Goal: Transaction & Acquisition: Purchase product/service

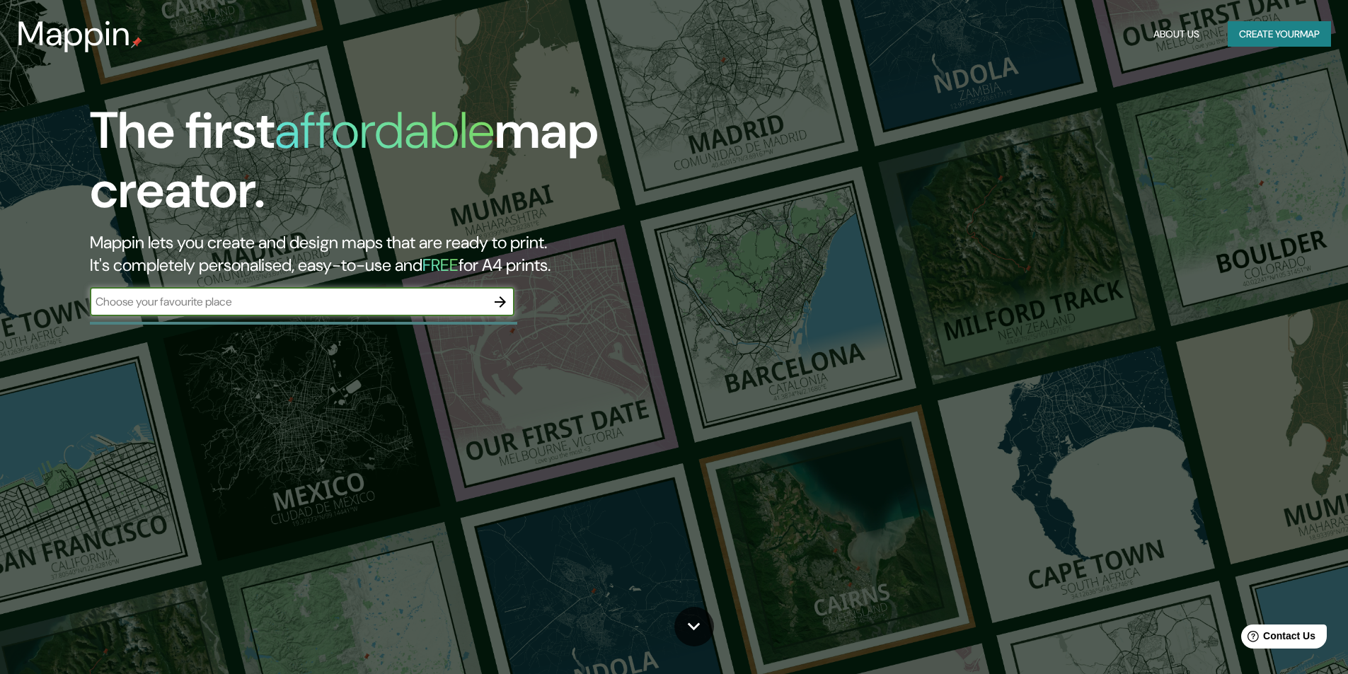
click at [243, 299] on input "text" at bounding box center [288, 302] width 396 height 16
type input "[GEOGRAPHIC_DATA], [GEOGRAPHIC_DATA], [GEOGRAPHIC_DATA]"
click at [502, 305] on icon "button" at bounding box center [499, 301] width 11 height 11
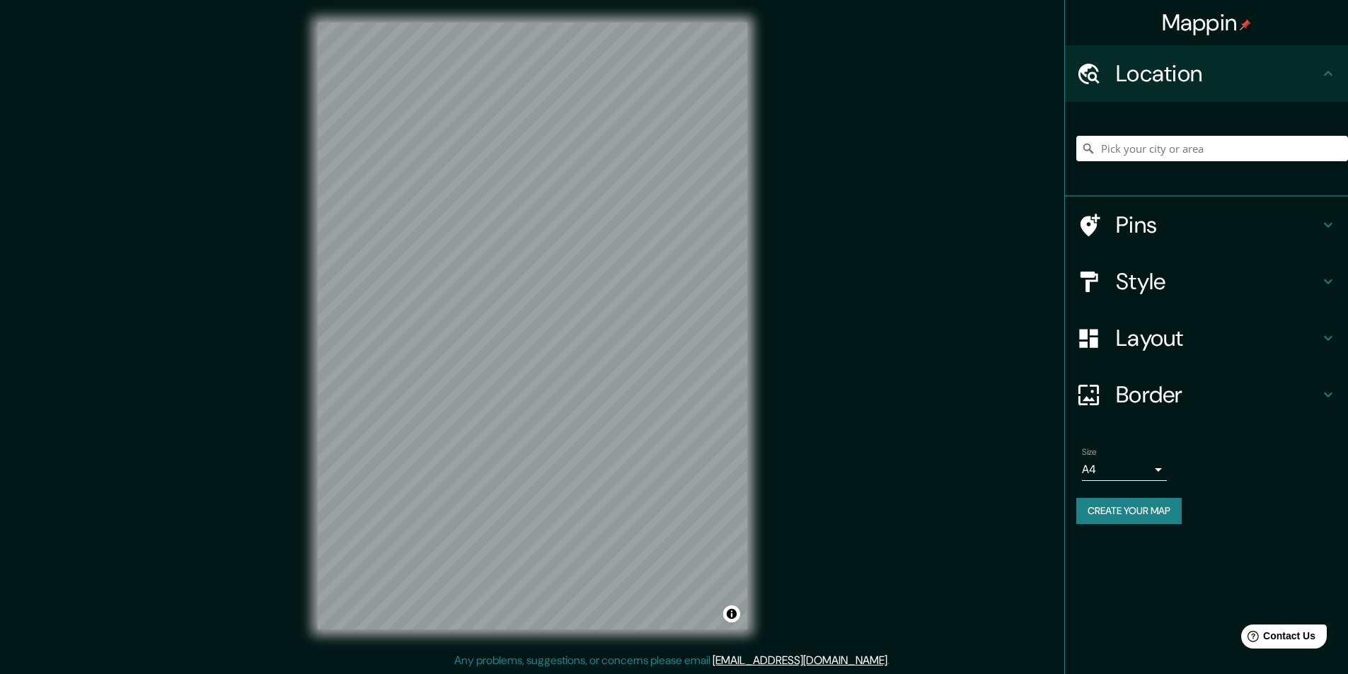
click at [1243, 292] on h4 "Style" at bounding box center [1218, 281] width 204 height 28
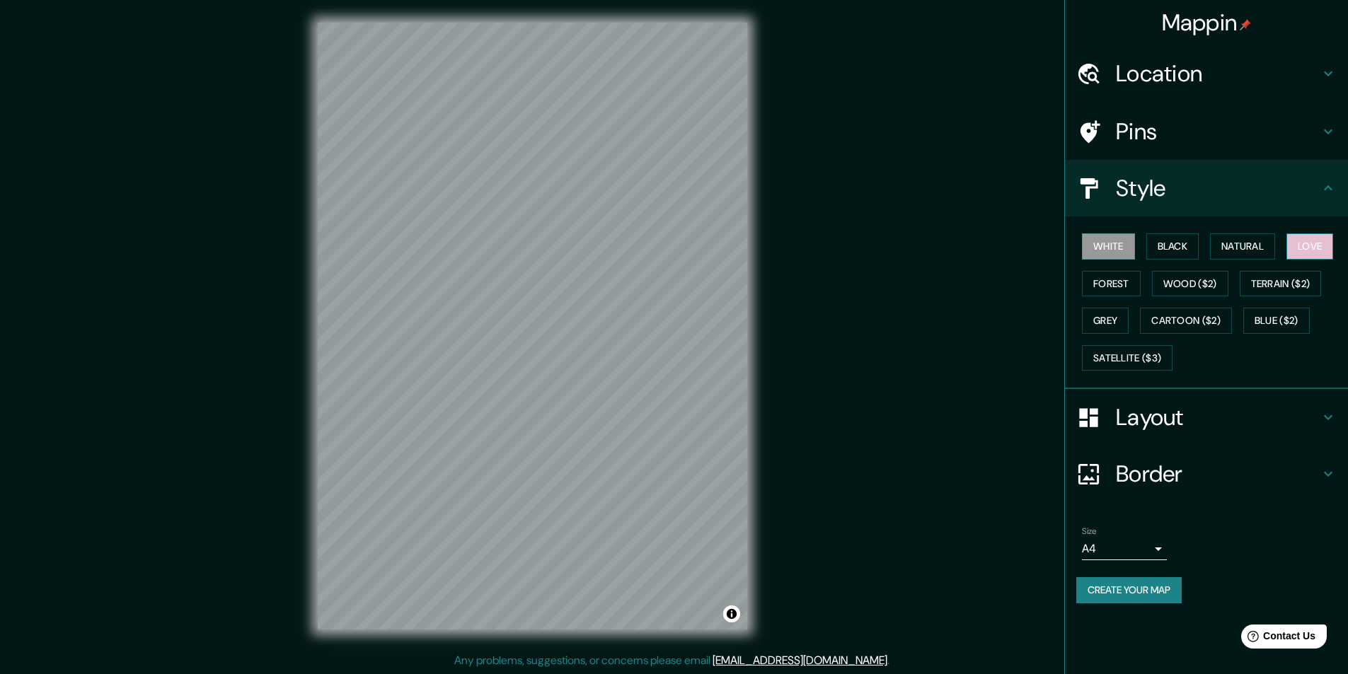
click at [1325, 248] on button "Love" at bounding box center [1309, 246] width 47 height 26
click at [1121, 317] on button "Grey" at bounding box center [1105, 321] width 47 height 26
click at [1174, 287] on button "Wood ($2)" at bounding box center [1190, 284] width 76 height 26
click at [1281, 287] on button "Terrain ($2)" at bounding box center [1280, 284] width 82 height 26
click at [1289, 313] on button "Blue ($2)" at bounding box center [1276, 321] width 66 height 26
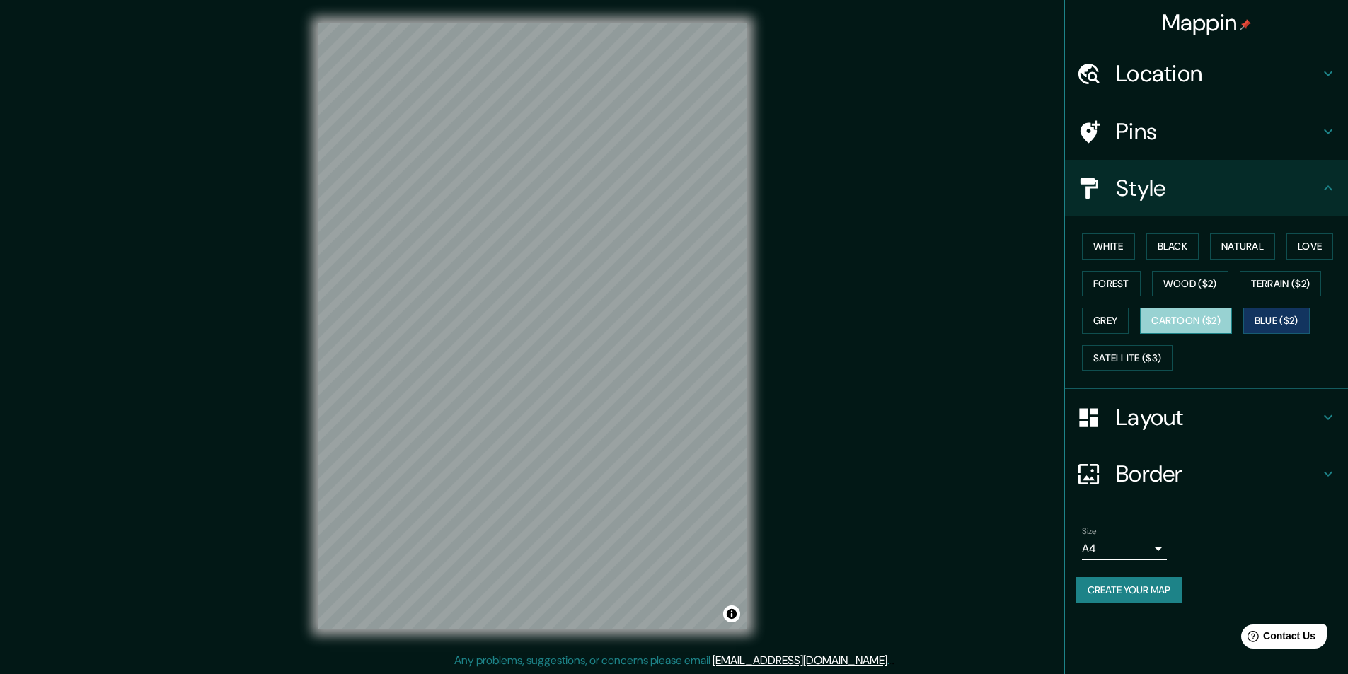
click at [1222, 319] on button "Cartoon ($2)" at bounding box center [1186, 321] width 92 height 26
click at [1147, 361] on button "Satellite ($3)" at bounding box center [1127, 358] width 91 height 26
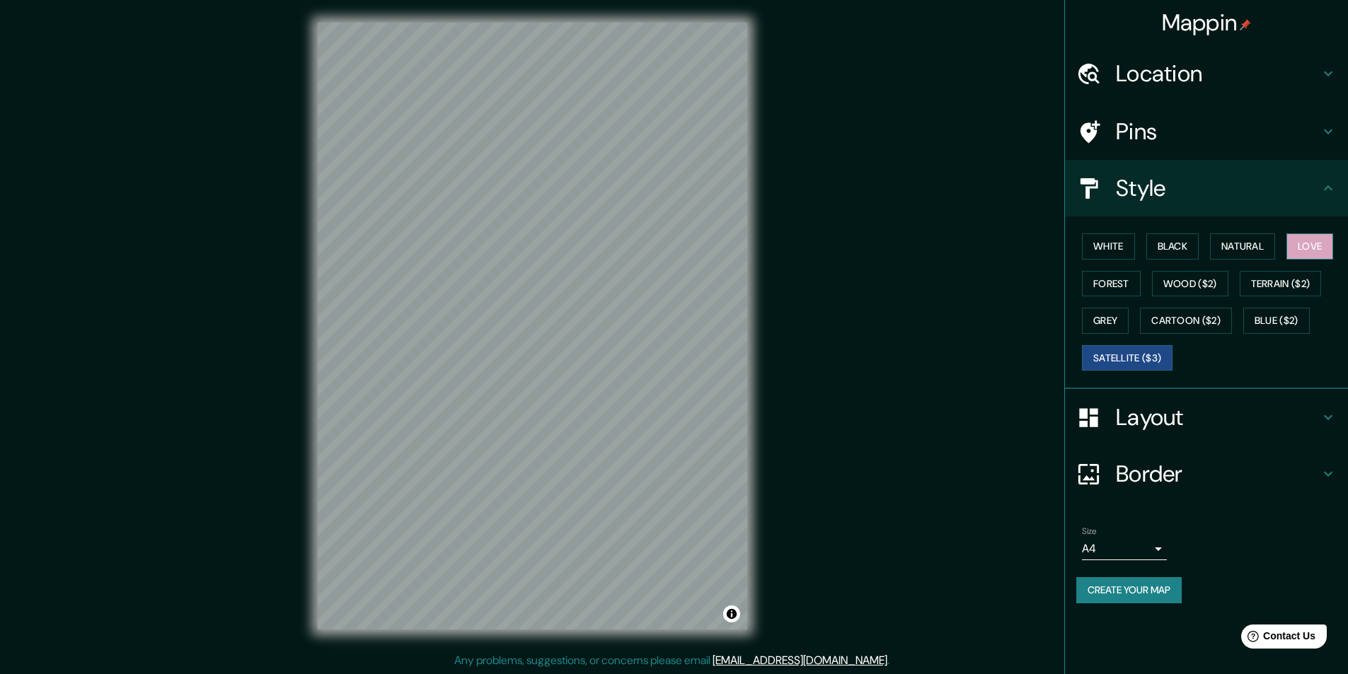
click at [1304, 251] on button "Love" at bounding box center [1309, 246] width 47 height 26
click at [1189, 410] on h4 "Layout" at bounding box center [1218, 417] width 204 height 28
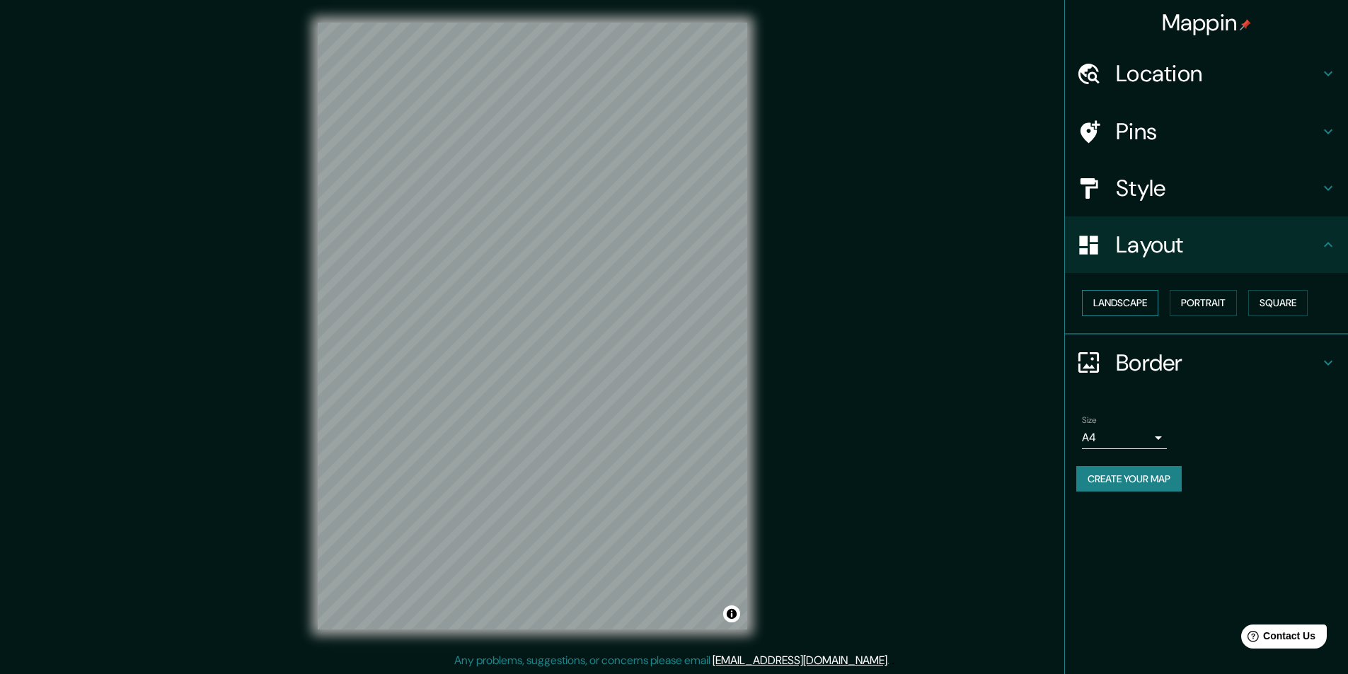
click at [1124, 310] on button "Landscape" at bounding box center [1120, 303] width 76 height 26
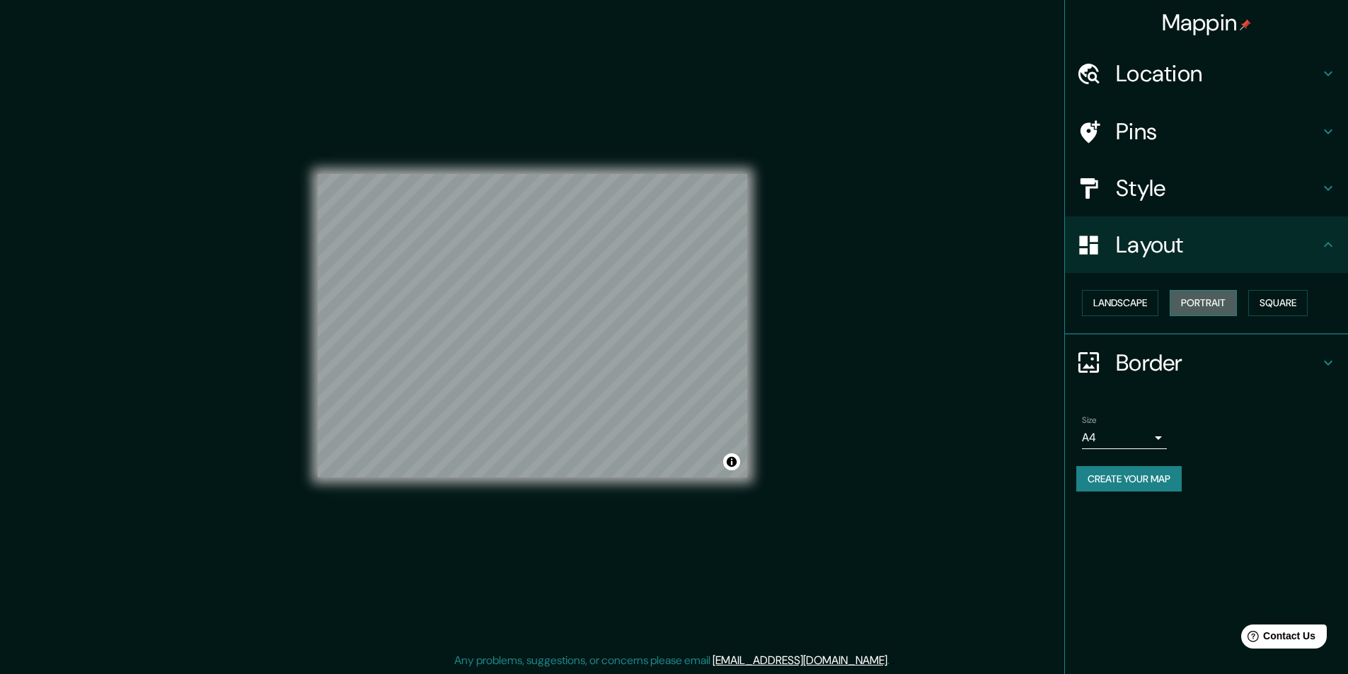
click at [1230, 294] on button "Portrait" at bounding box center [1202, 303] width 67 height 26
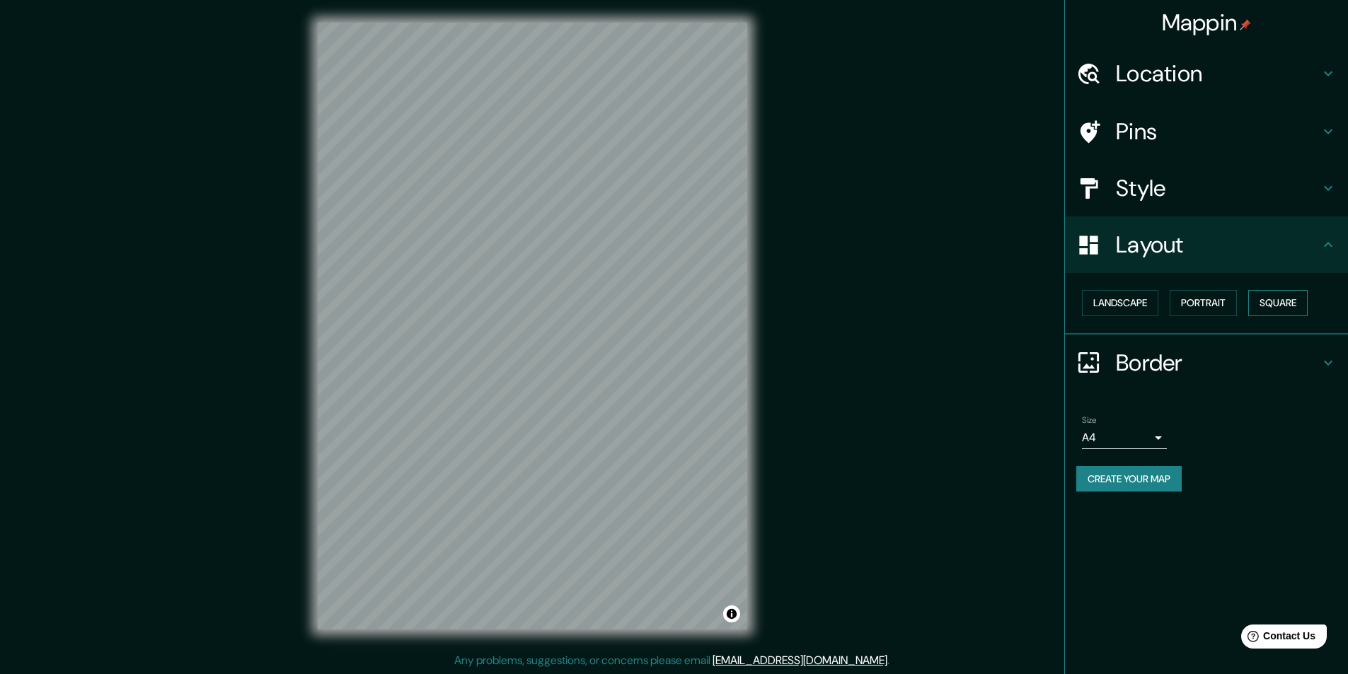
click at [1268, 295] on button "Square" at bounding box center [1277, 303] width 59 height 26
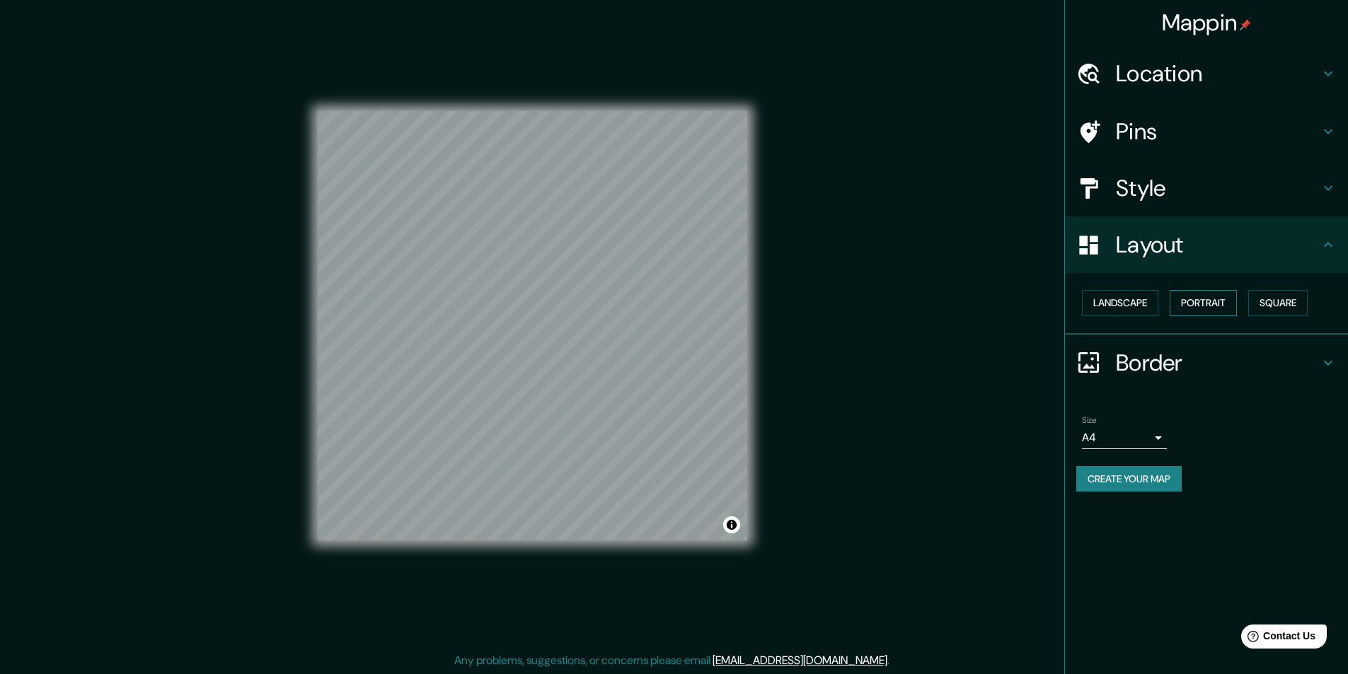
click at [1237, 297] on button "Portrait" at bounding box center [1202, 303] width 67 height 26
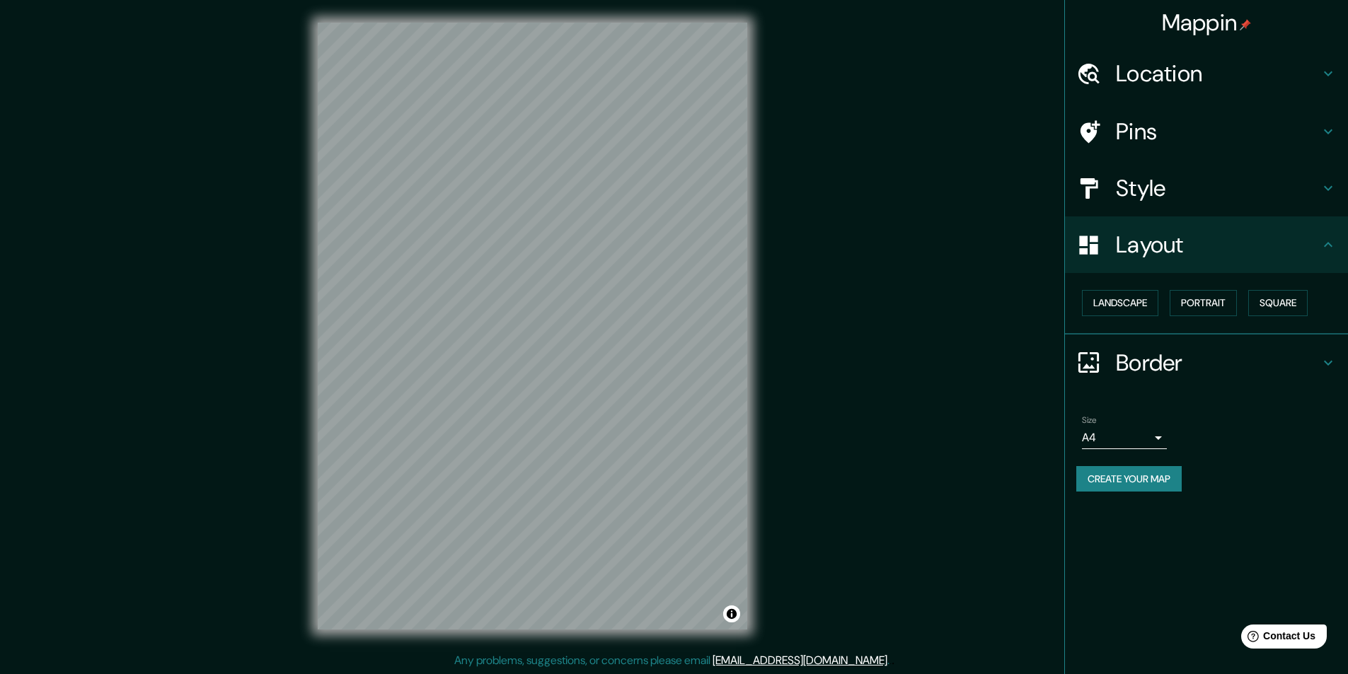
click at [1244, 304] on div "Landscape [GEOGRAPHIC_DATA]" at bounding box center [1212, 302] width 272 height 37
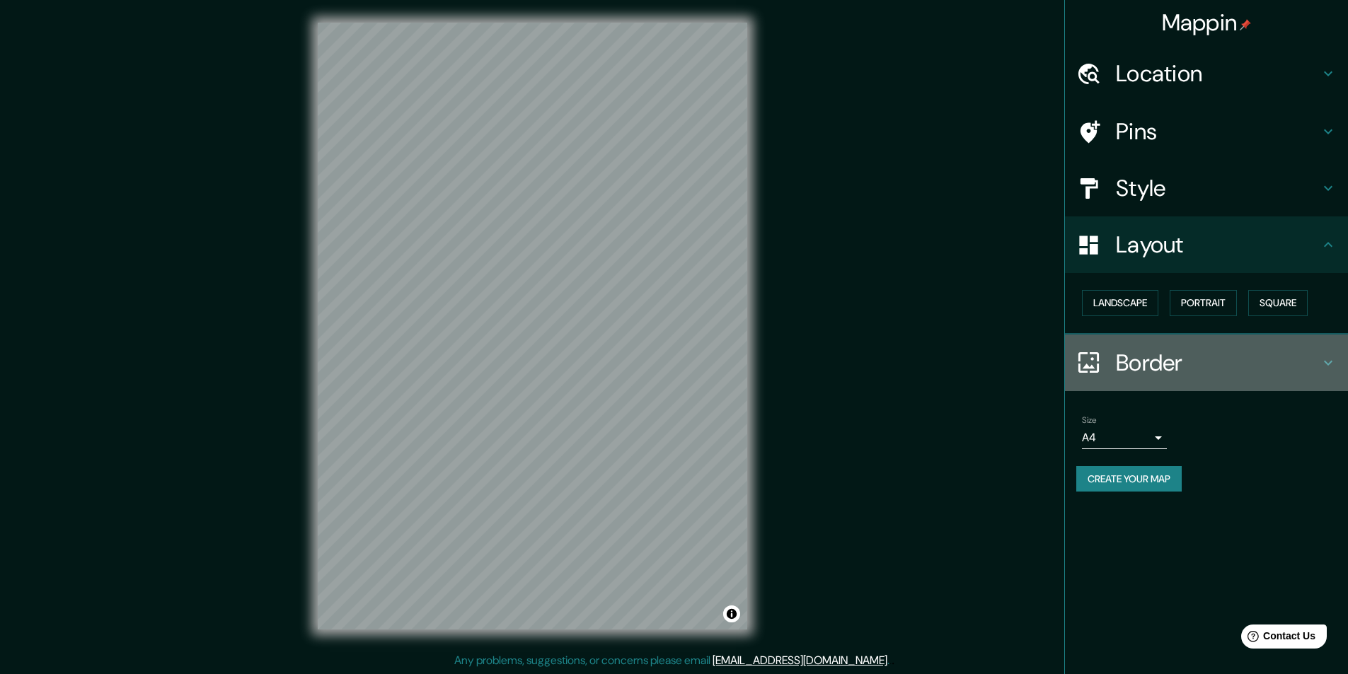
click at [1196, 364] on h4 "Border" at bounding box center [1218, 363] width 204 height 28
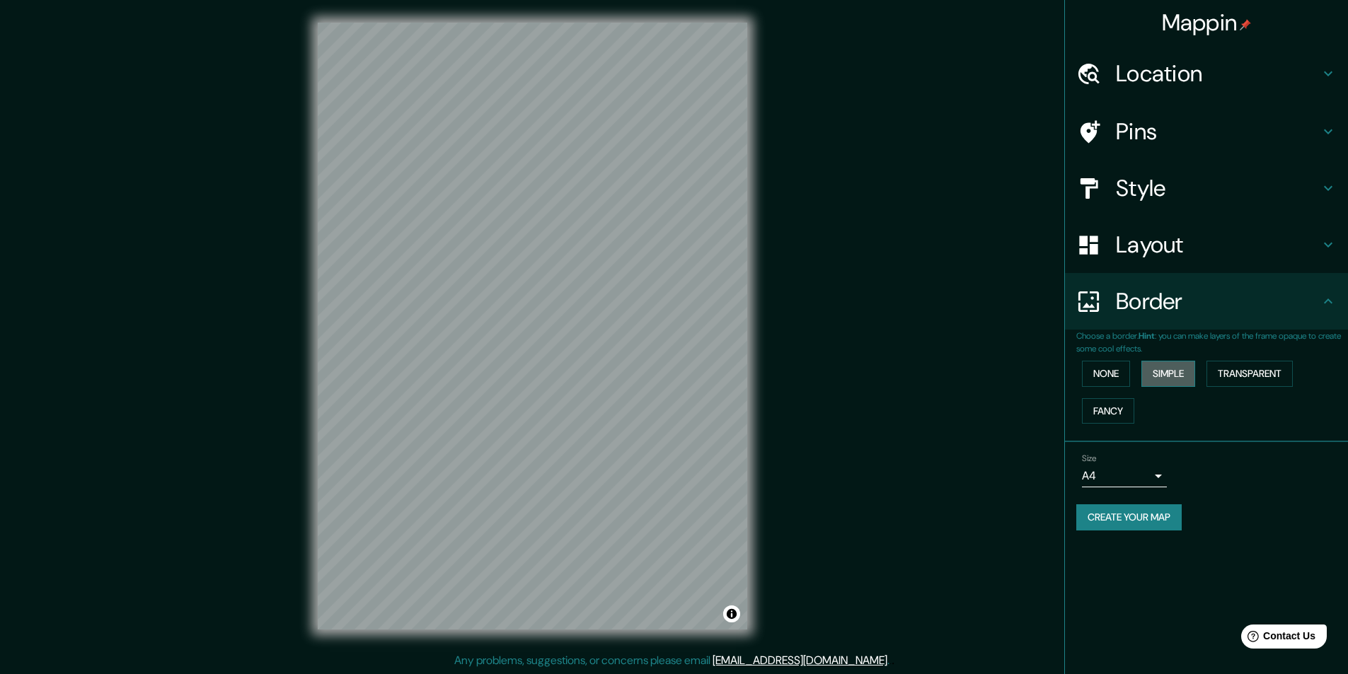
click at [1175, 374] on button "Simple" at bounding box center [1168, 374] width 54 height 26
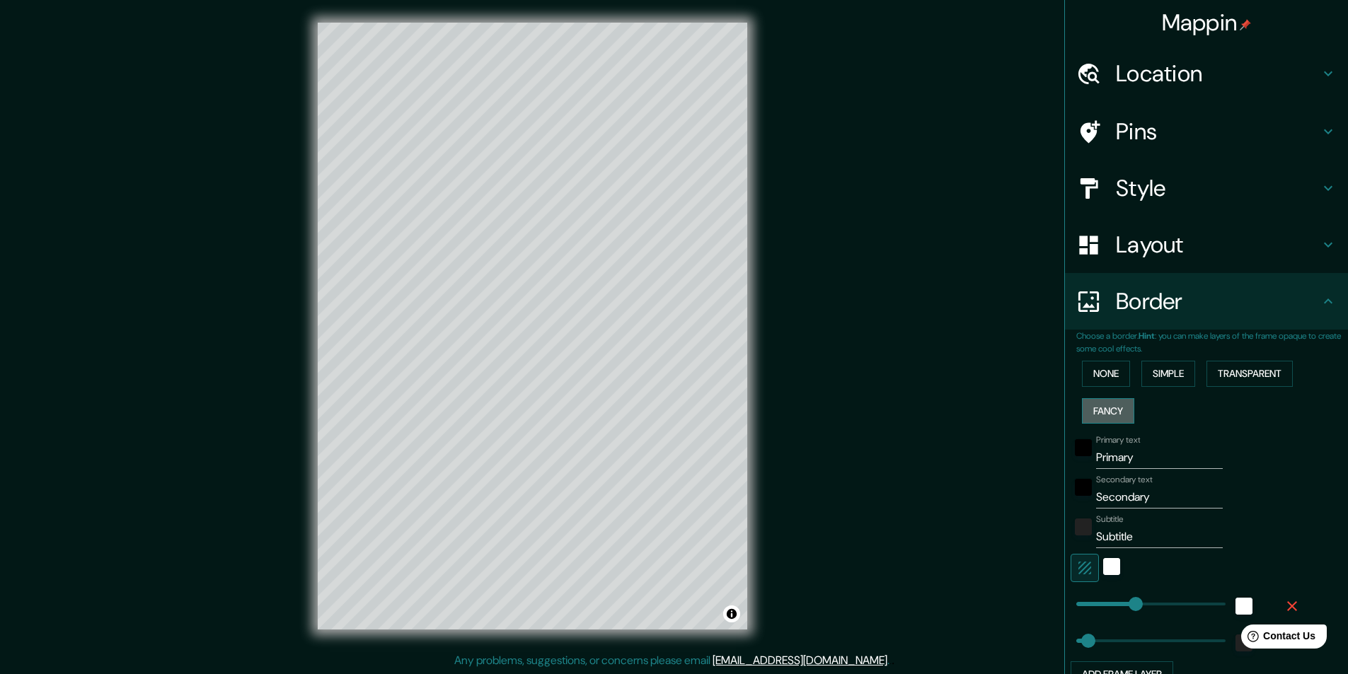
click at [1102, 403] on button "Fancy" at bounding box center [1108, 411] width 52 height 26
click at [1240, 376] on button "Transparent" at bounding box center [1249, 374] width 86 height 26
click at [1107, 376] on button "None" at bounding box center [1106, 374] width 48 height 26
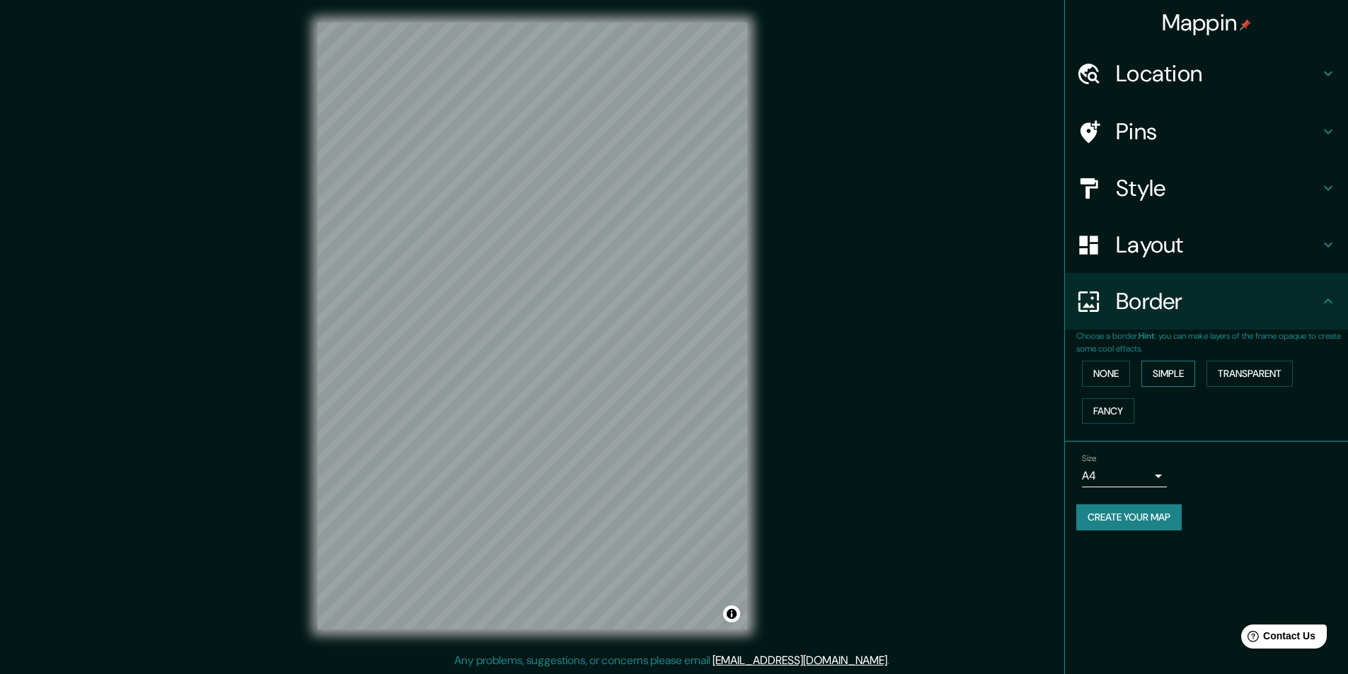
click at [1166, 369] on button "Simple" at bounding box center [1168, 374] width 54 height 26
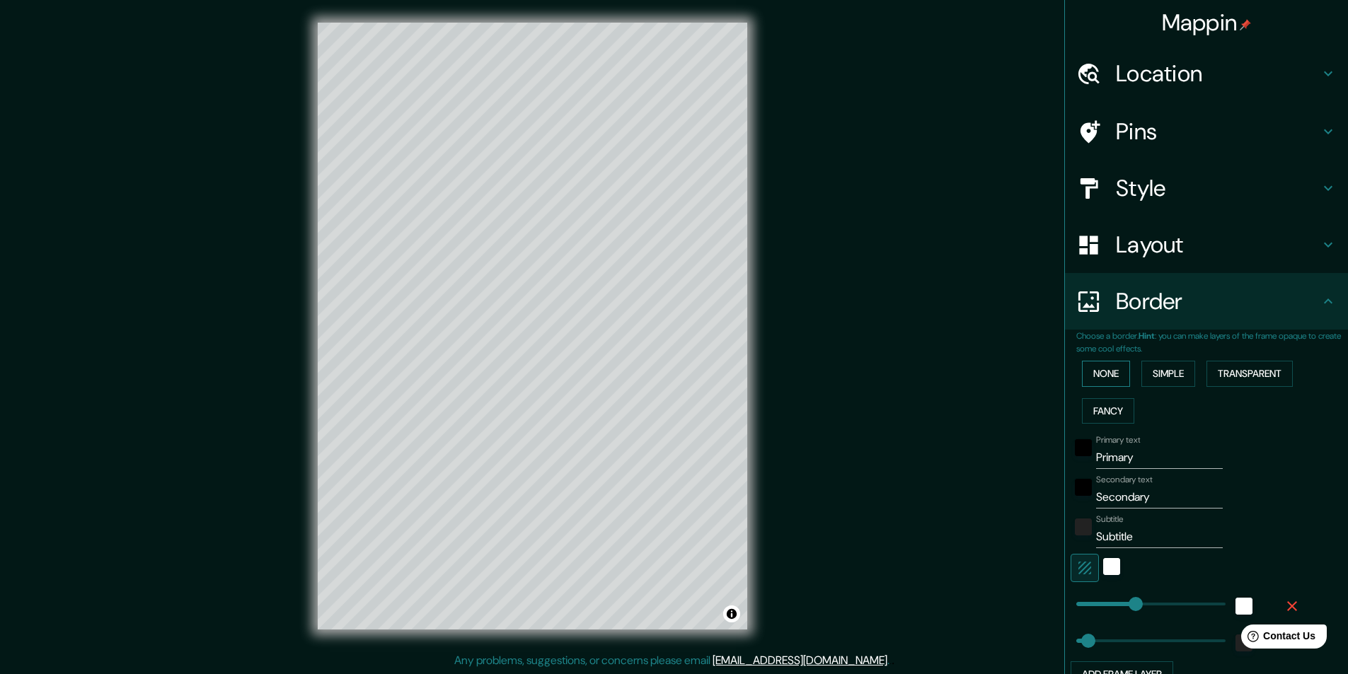
click at [1095, 369] on button "None" at bounding box center [1106, 374] width 48 height 26
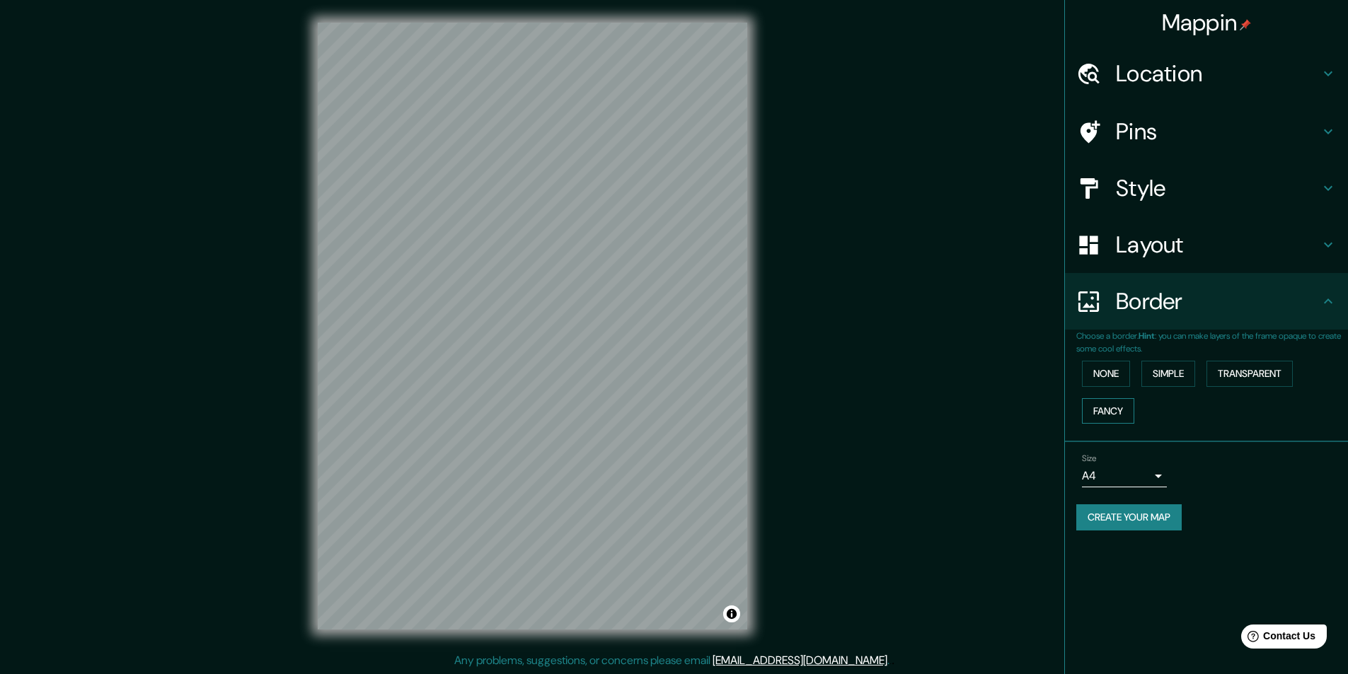
click at [1109, 417] on button "Fancy" at bounding box center [1108, 411] width 52 height 26
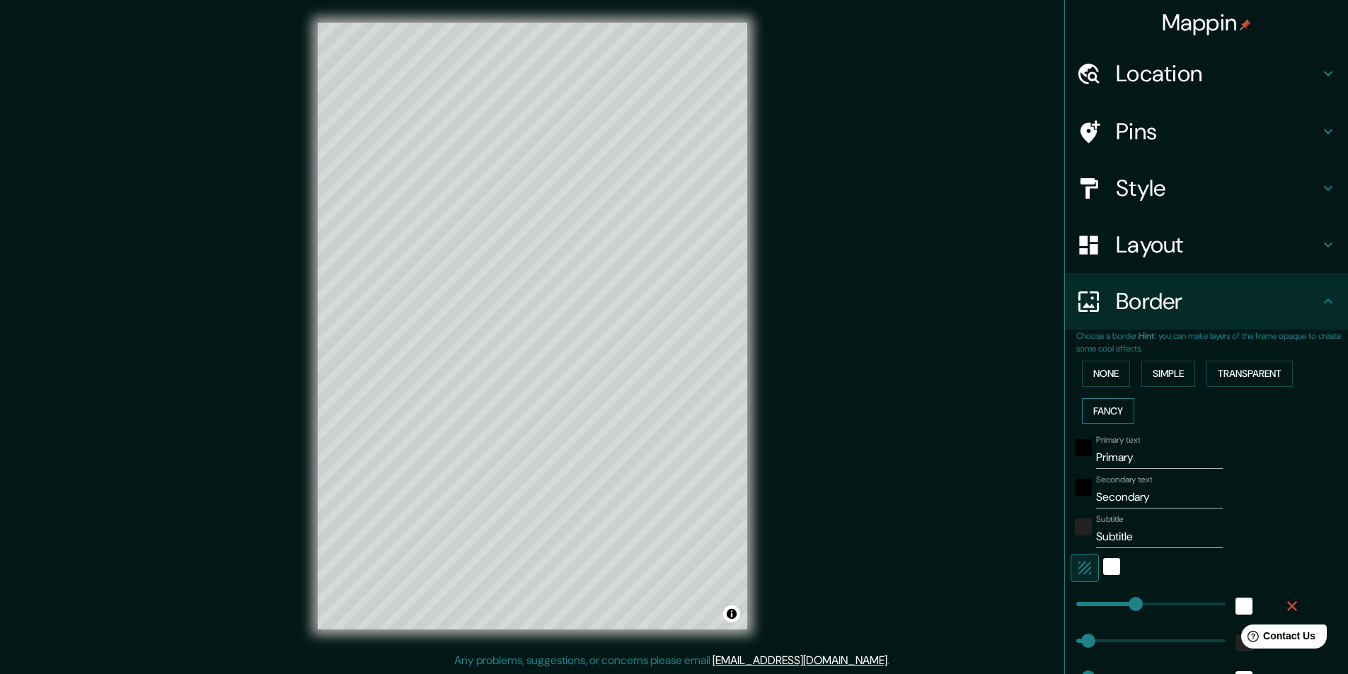
click at [1110, 417] on button "Fancy" at bounding box center [1108, 411] width 52 height 26
type input "243"
type input "49"
type input "24"
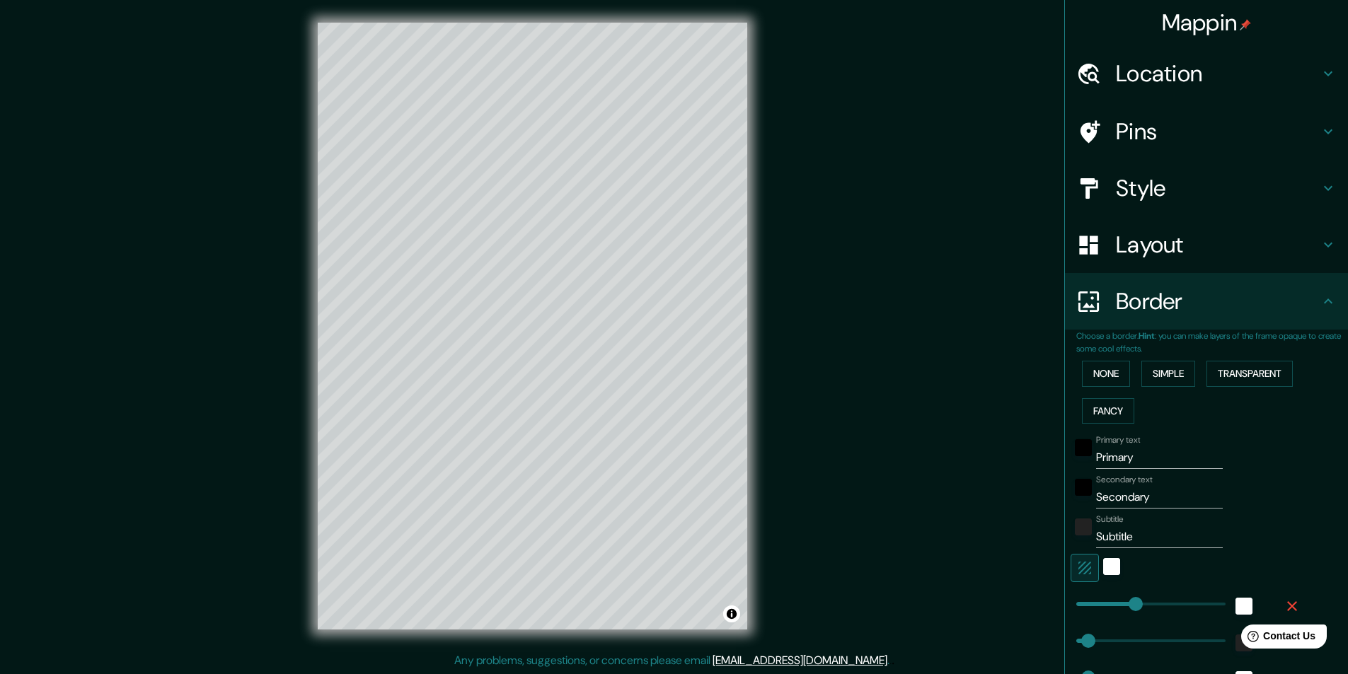
click at [1185, 411] on div "None Simple Transparent Fancy" at bounding box center [1212, 392] width 272 height 74
click at [1101, 374] on button "None" at bounding box center [1106, 374] width 48 height 26
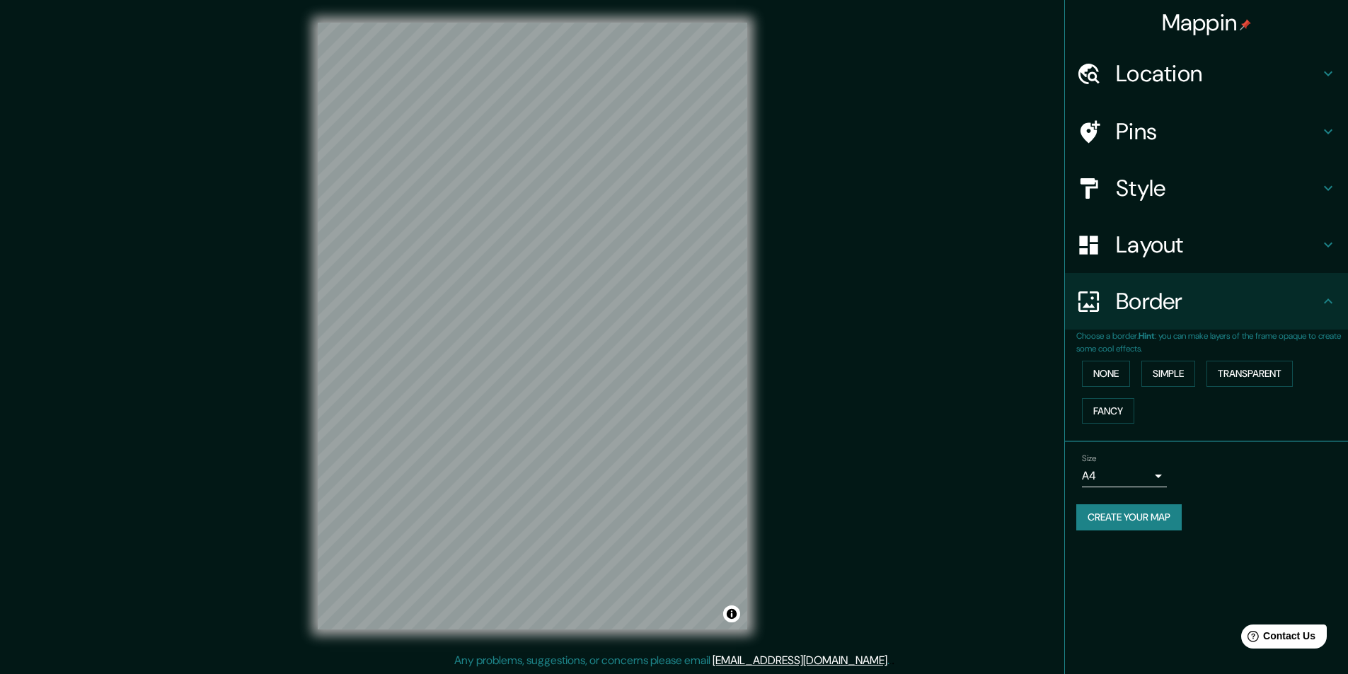
click at [1118, 144] on h4 "Pins" at bounding box center [1218, 131] width 204 height 28
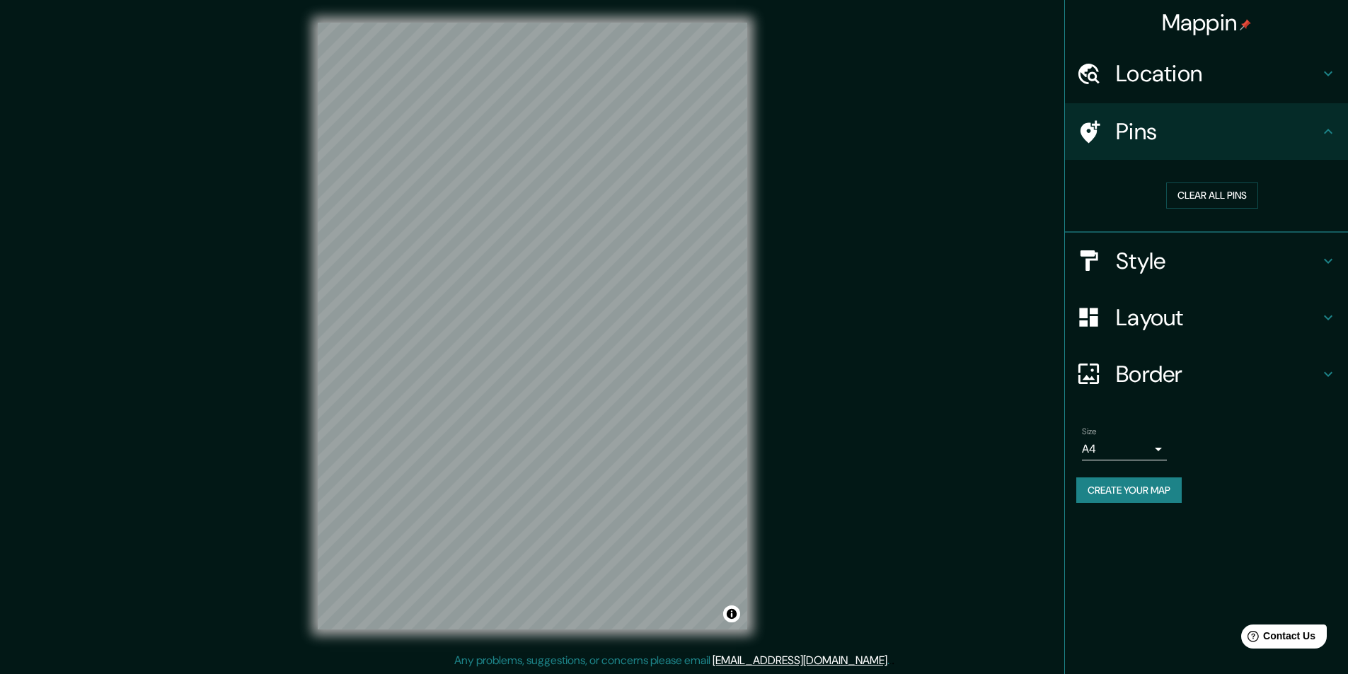
click at [1162, 64] on h4 "Location" at bounding box center [1218, 73] width 204 height 28
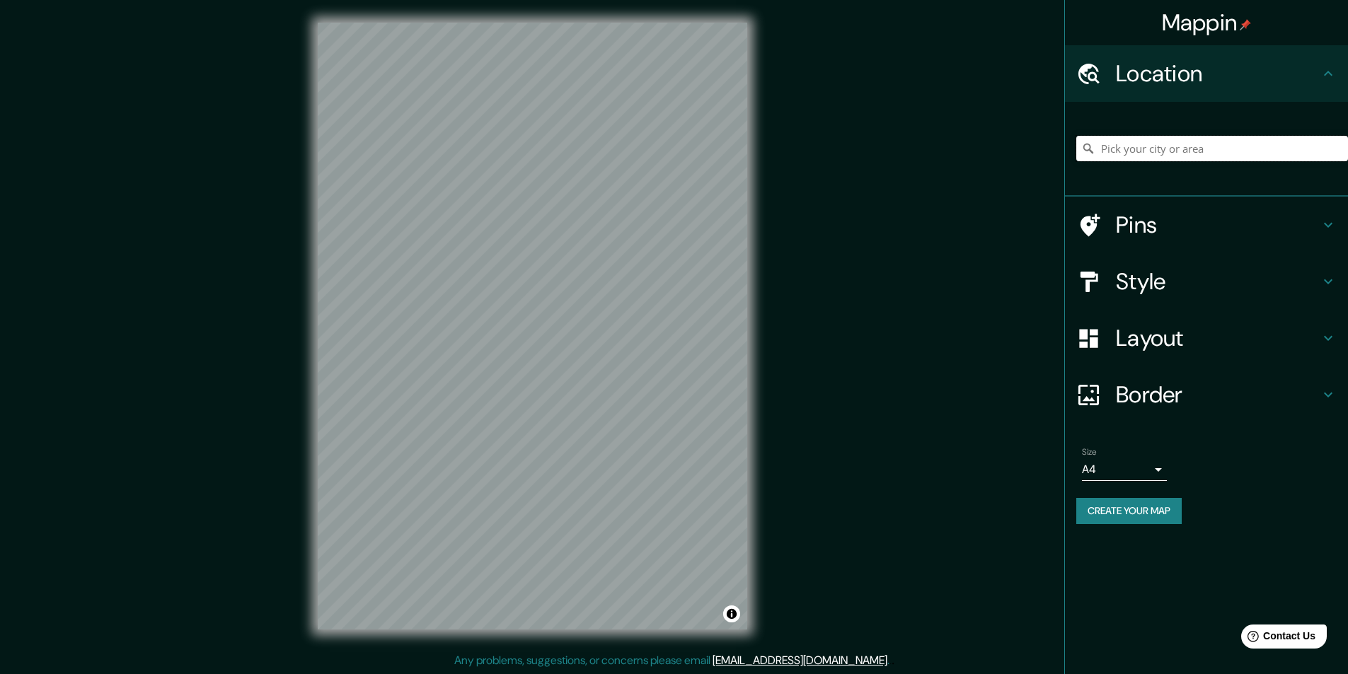
click at [1159, 153] on input "Pick your city or area" at bounding box center [1212, 148] width 272 height 25
drag, startPoint x: 1129, startPoint y: 144, endPoint x: 1271, endPoint y: 141, distance: 141.5
click at [1271, 141] on input "[GEOGRAPHIC_DATA], [US_STATE], [GEOGRAPHIC_DATA]" at bounding box center [1212, 148] width 272 height 25
drag, startPoint x: 1267, startPoint y: 141, endPoint x: 1122, endPoint y: 156, distance: 145.9
click at [1122, 156] on input "[GEOGRAPHIC_DATA], [US_STATE], [GEOGRAPHIC_DATA]" at bounding box center [1212, 148] width 272 height 25
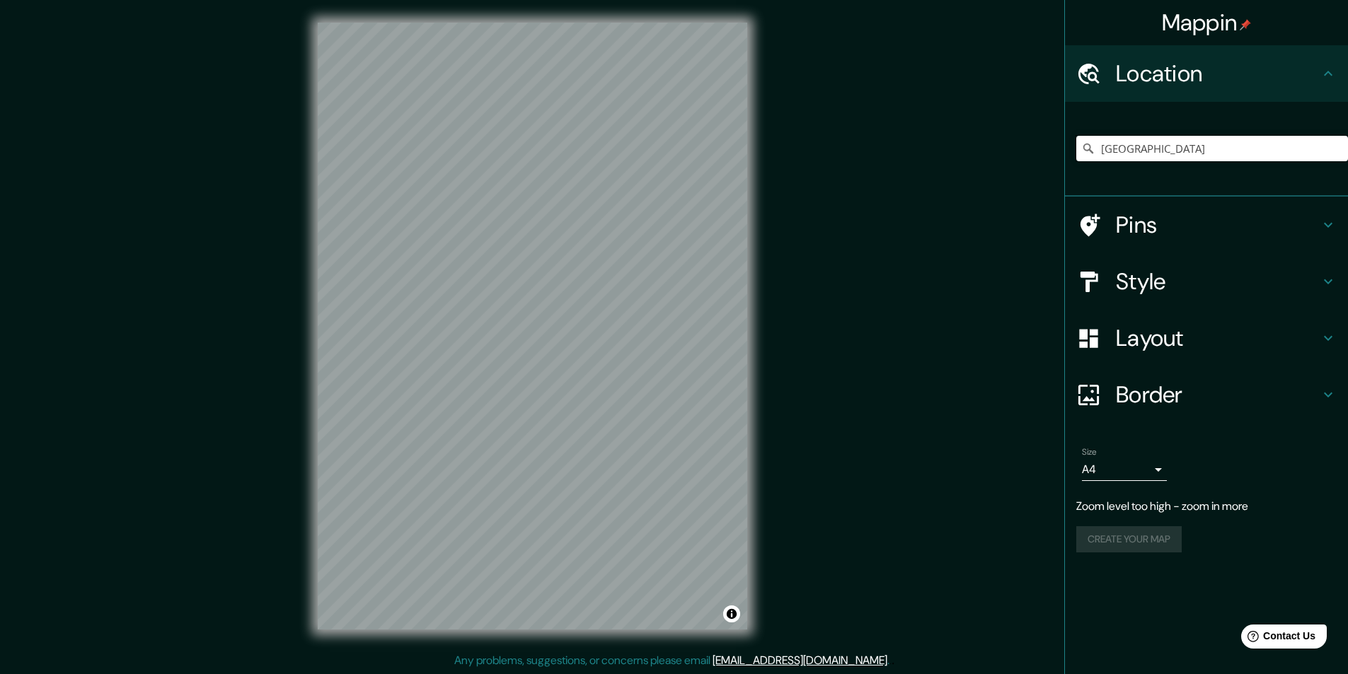
type input "[GEOGRAPHIC_DATA]"
click at [1140, 273] on h4 "Style" at bounding box center [1218, 281] width 204 height 28
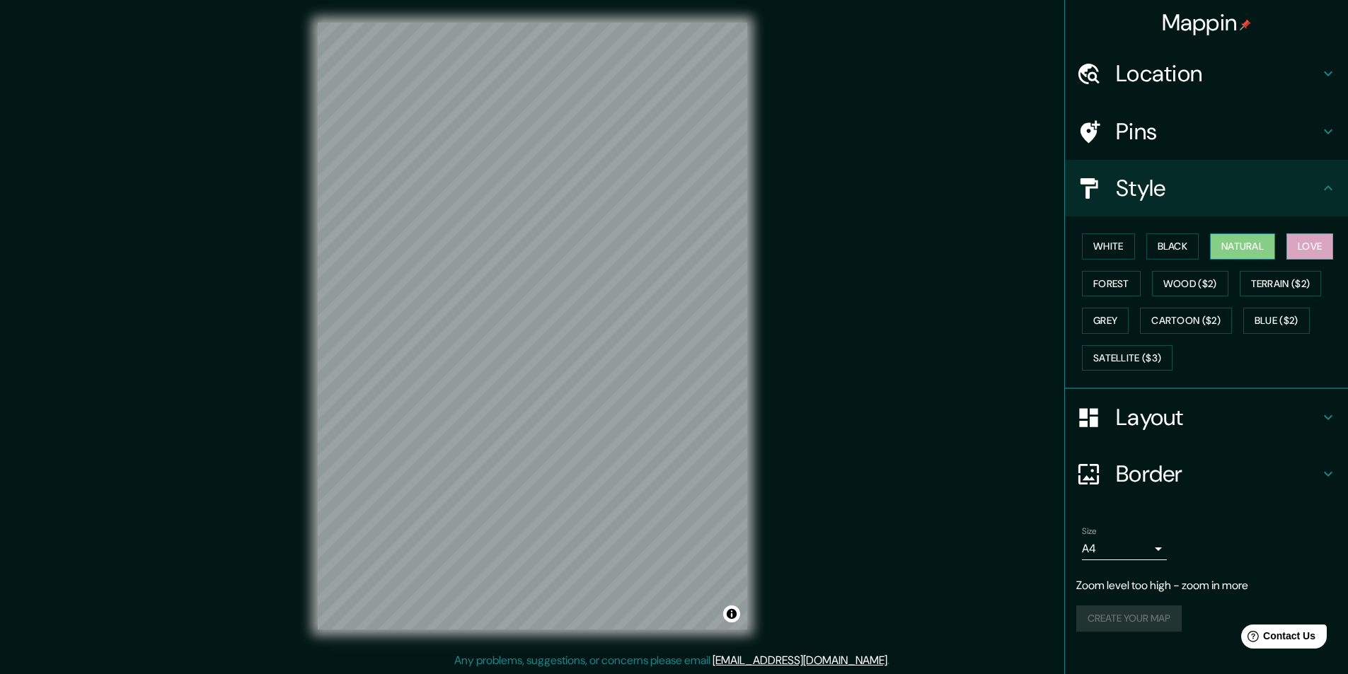
click at [1254, 248] on button "Natural" at bounding box center [1242, 246] width 65 height 26
click at [1183, 254] on button "Black" at bounding box center [1172, 246] width 53 height 26
click at [1295, 246] on button "Love" at bounding box center [1309, 246] width 47 height 26
click at [1275, 405] on h4 "Layout" at bounding box center [1218, 417] width 204 height 28
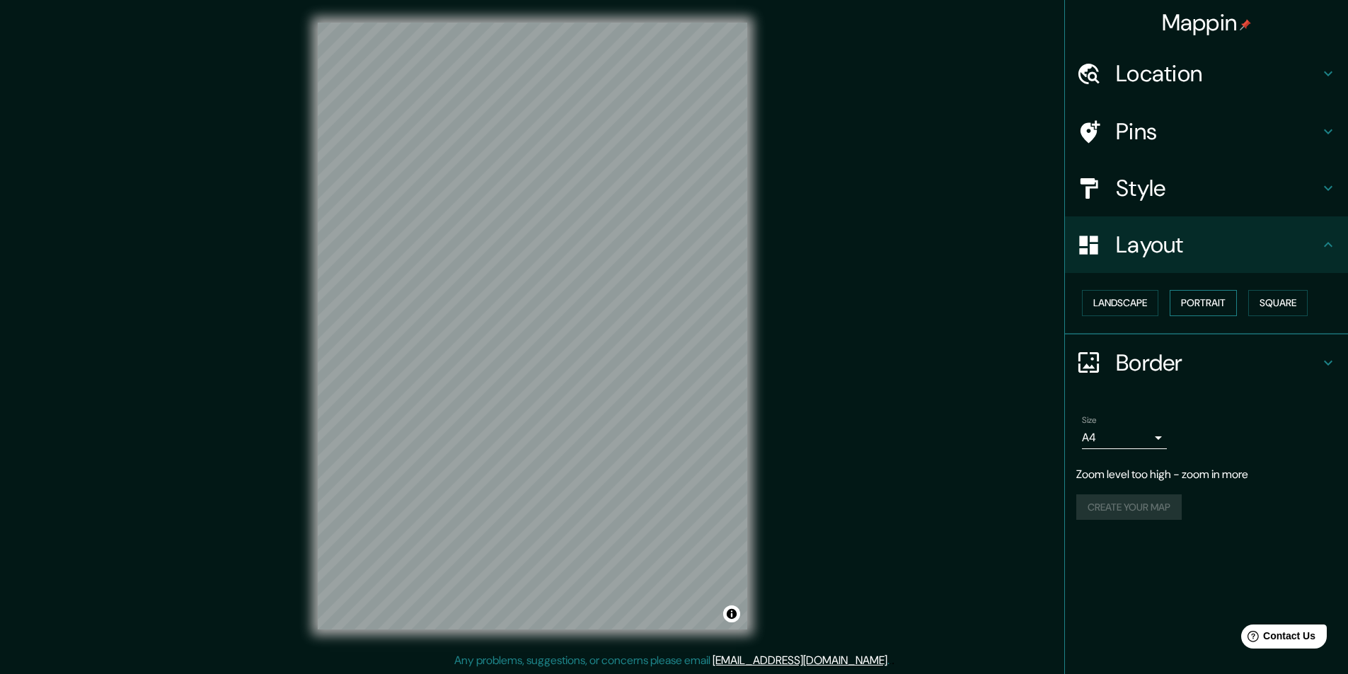
click at [1216, 306] on button "Portrait" at bounding box center [1202, 303] width 67 height 26
click at [1128, 292] on button "Landscape" at bounding box center [1120, 303] width 76 height 26
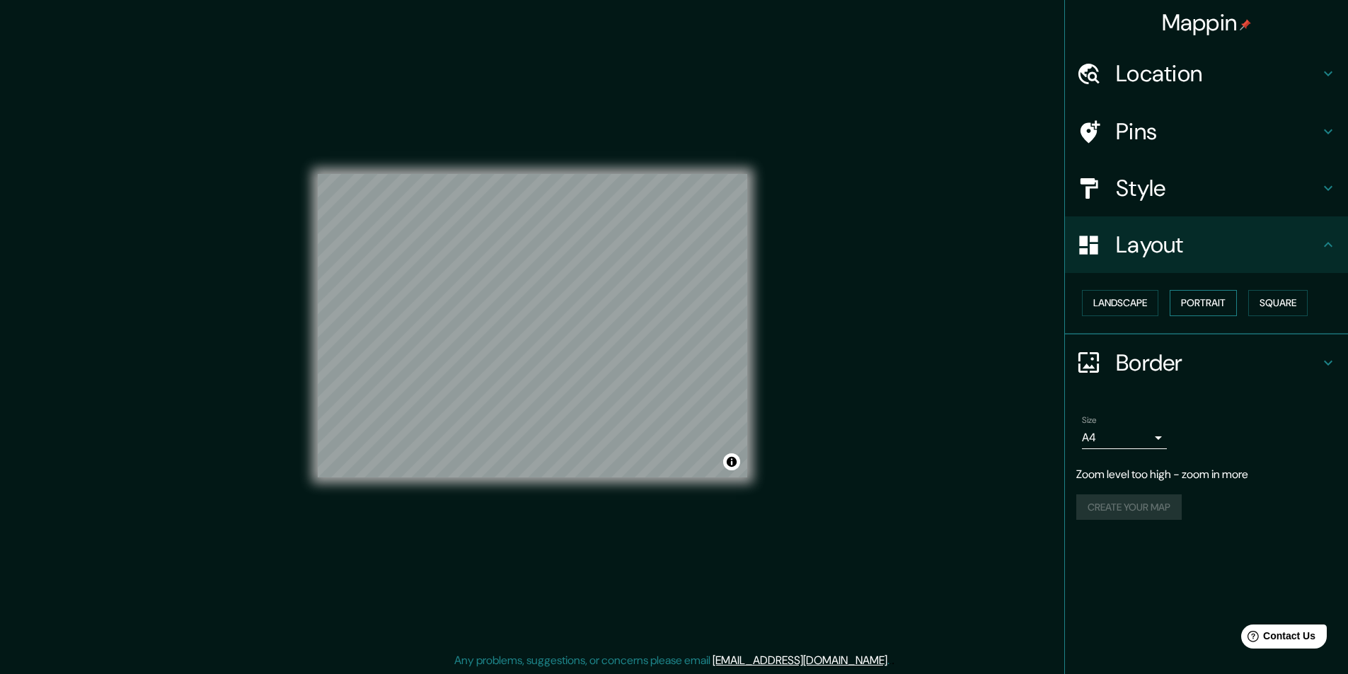
click at [1199, 301] on button "Portrait" at bounding box center [1202, 303] width 67 height 26
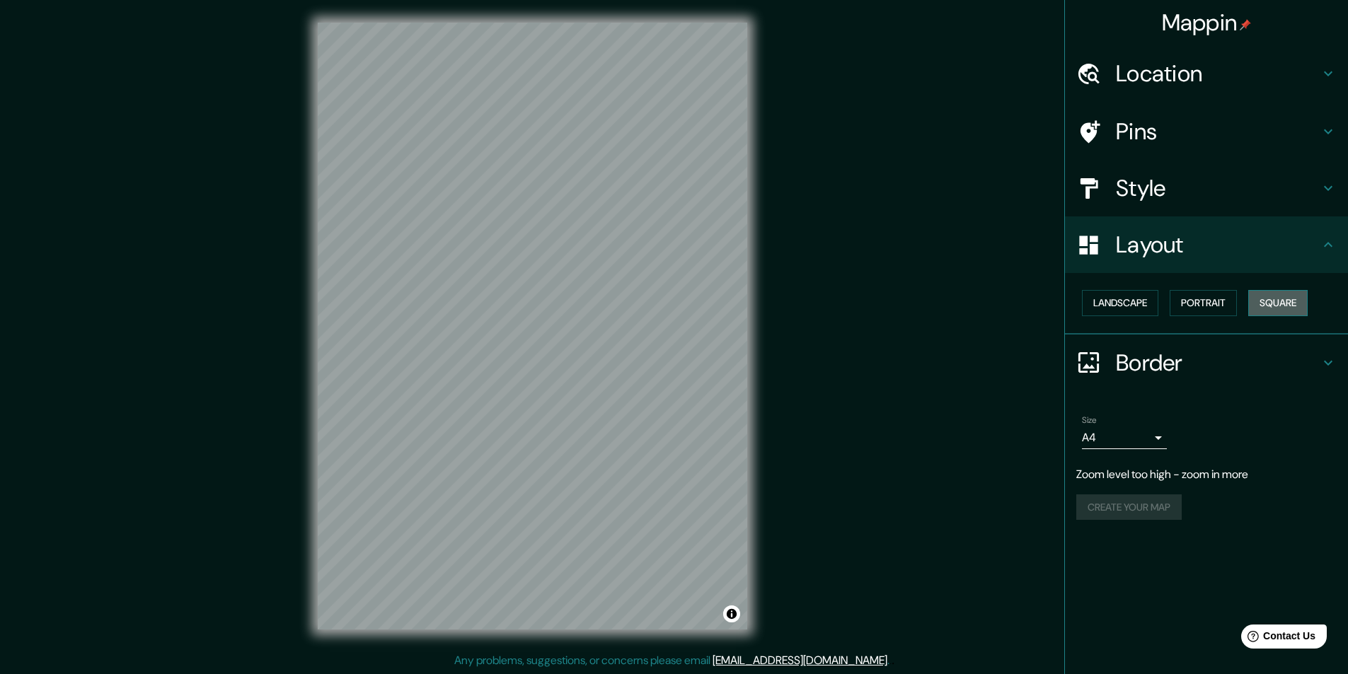
click at [1259, 296] on button "Square" at bounding box center [1277, 303] width 59 height 26
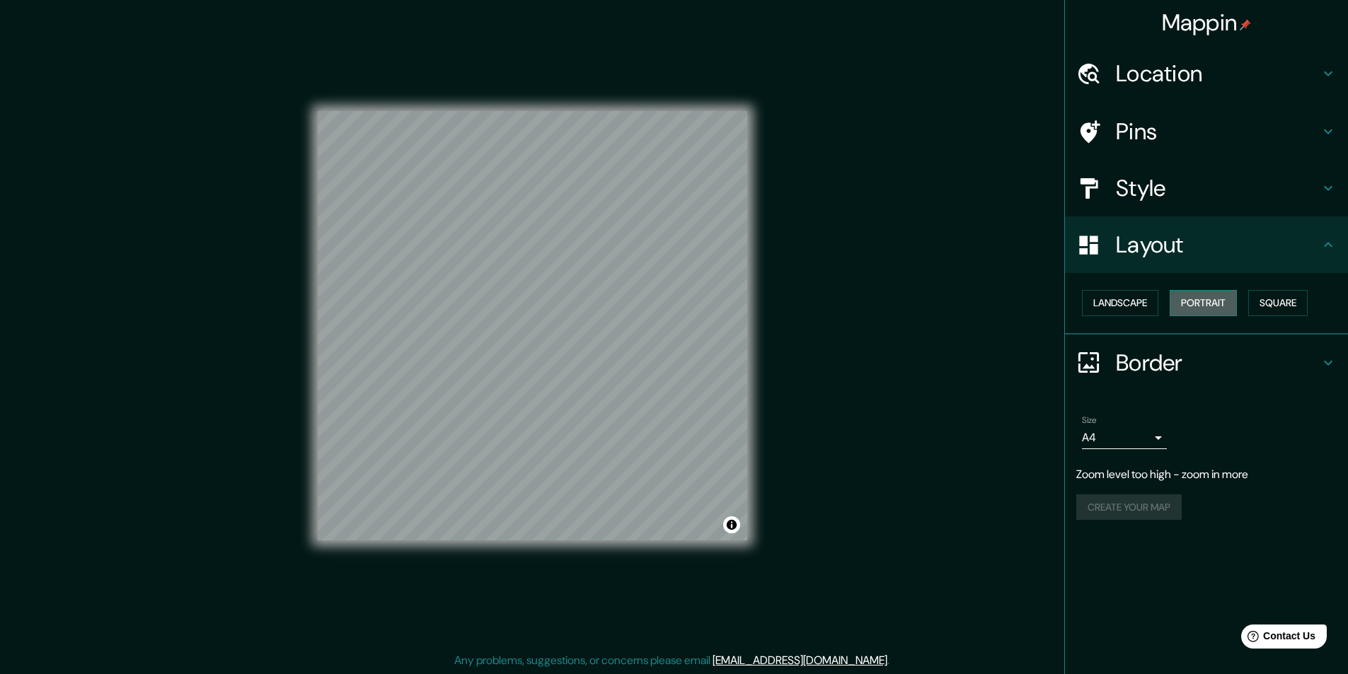
click at [1221, 303] on button "Portrait" at bounding box center [1202, 303] width 67 height 26
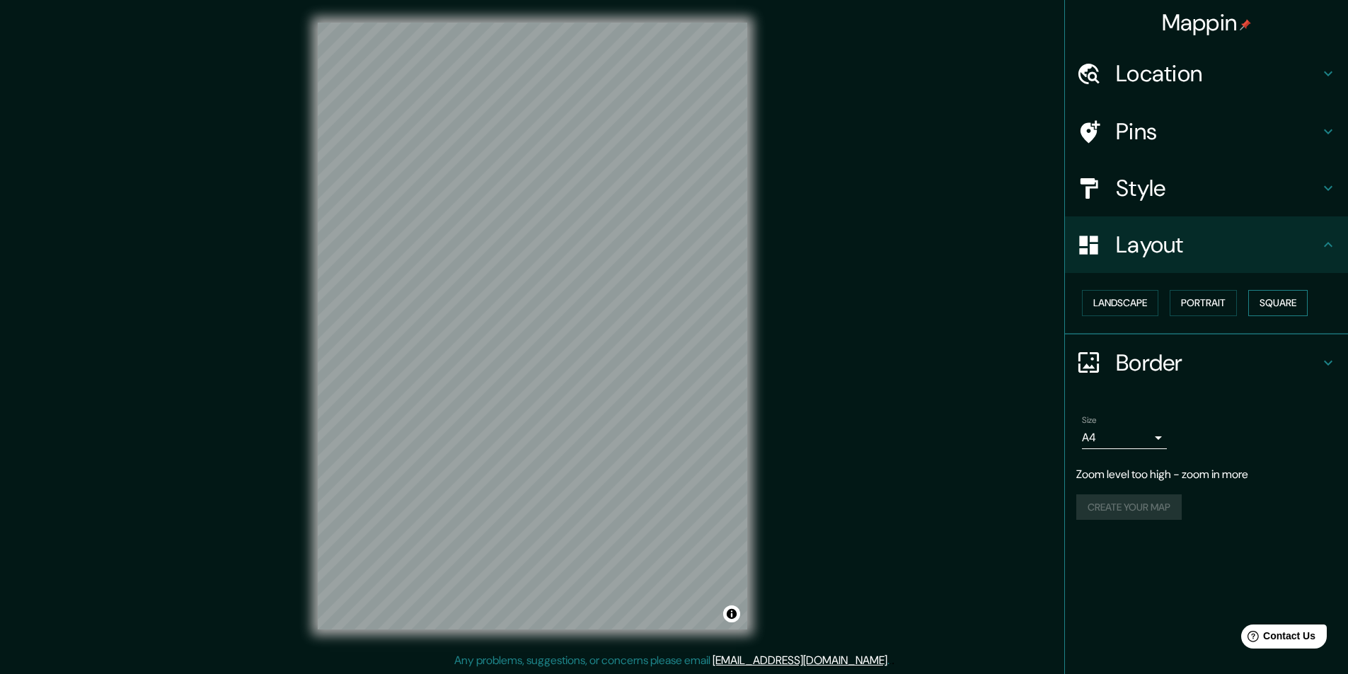
click at [1271, 307] on button "Square" at bounding box center [1277, 303] width 59 height 26
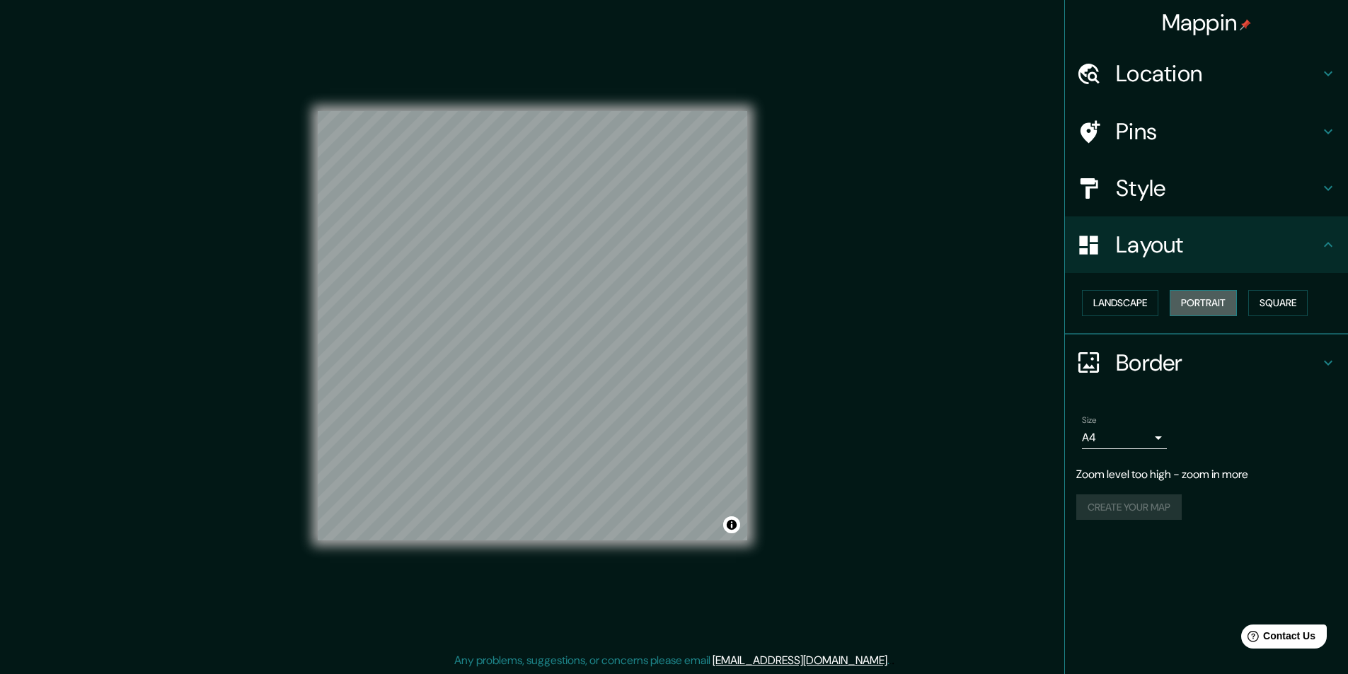
click at [1222, 307] on button "Portrait" at bounding box center [1202, 303] width 67 height 26
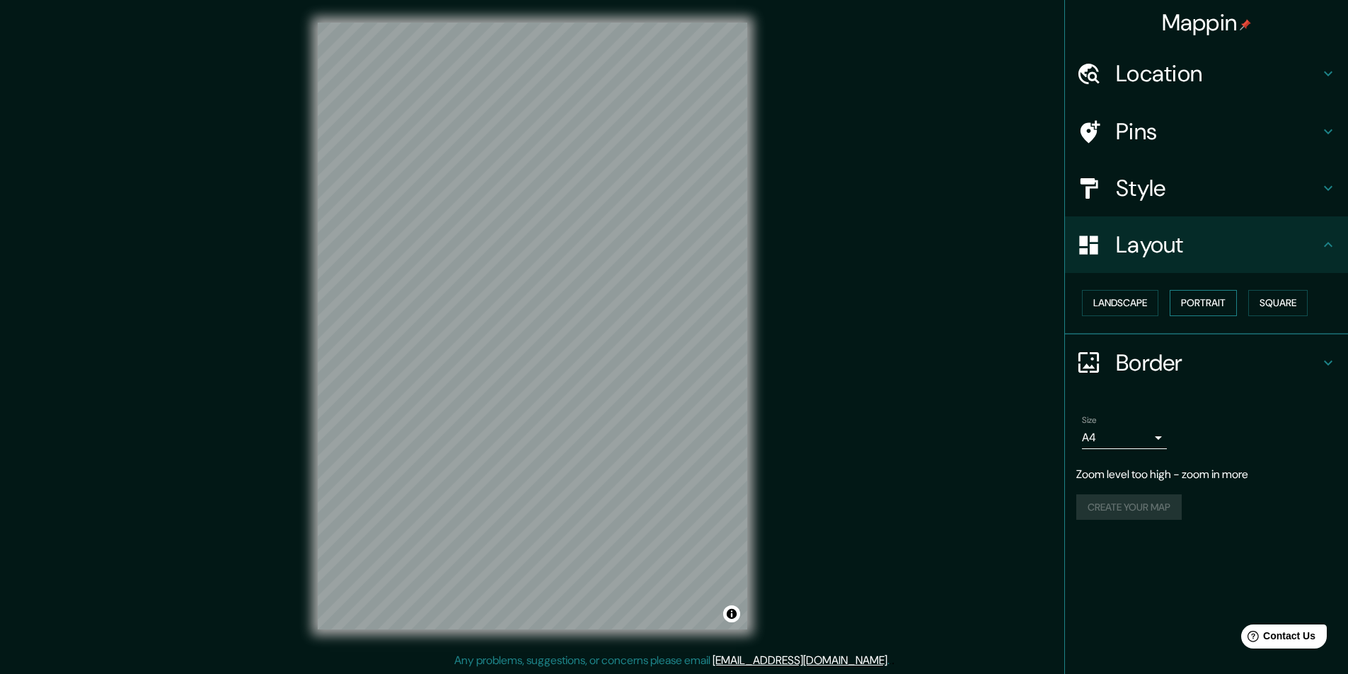
click at [1180, 303] on button "Portrait" at bounding box center [1202, 303] width 67 height 26
click at [1143, 303] on button "Landscape" at bounding box center [1120, 303] width 76 height 26
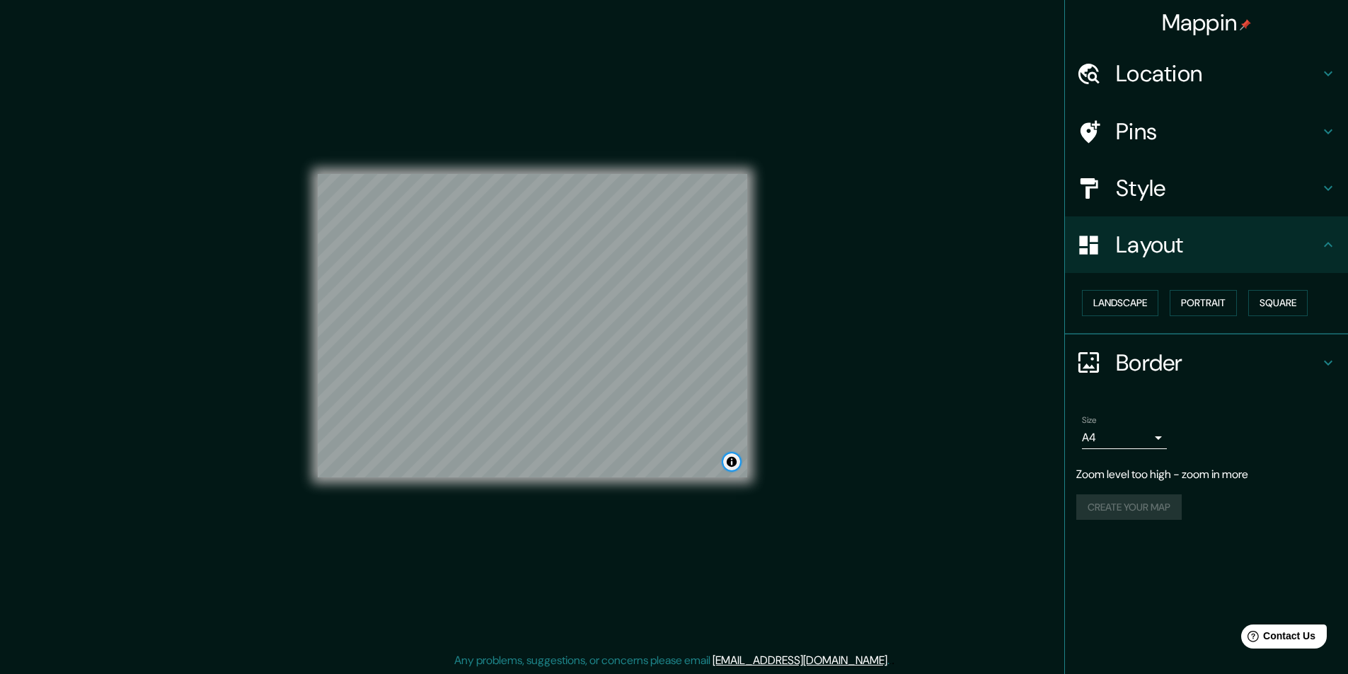
click at [731, 463] on button "Toggle attribution" at bounding box center [731, 461] width 17 height 17
click at [1215, 370] on h4 "Border" at bounding box center [1218, 363] width 204 height 28
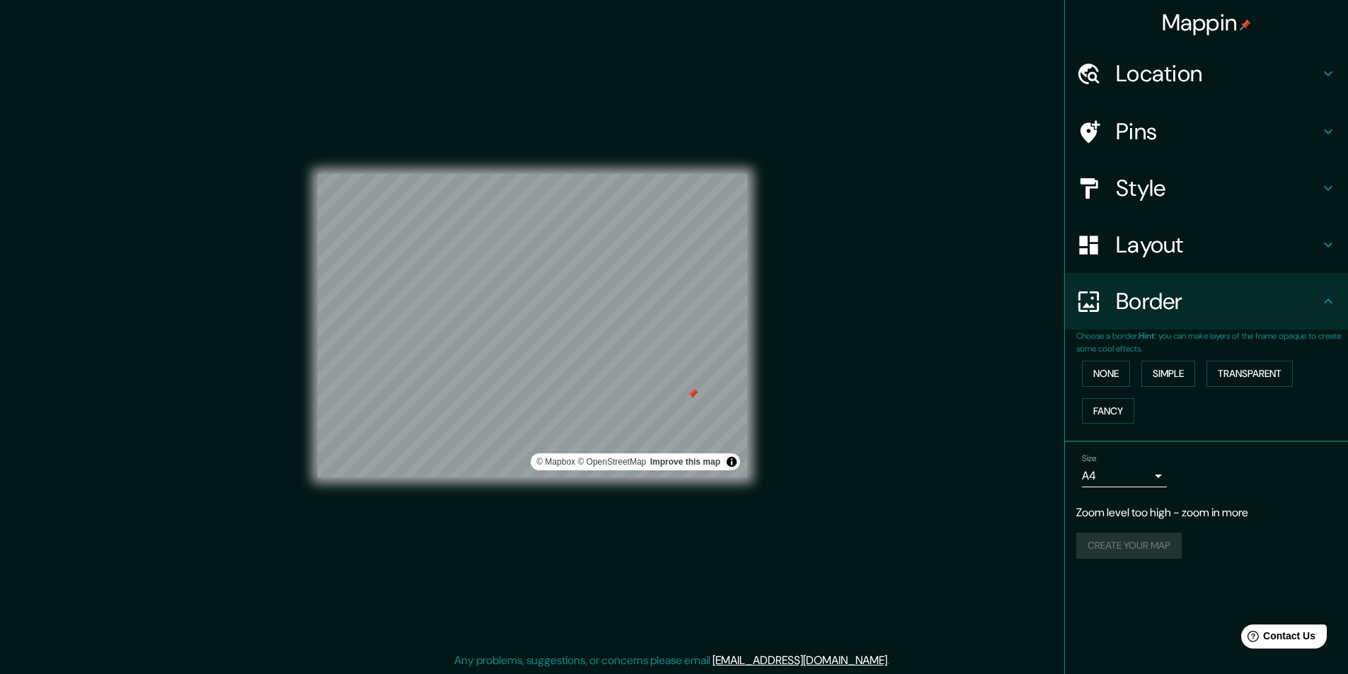
click at [1194, 287] on div "Border" at bounding box center [1206, 301] width 283 height 57
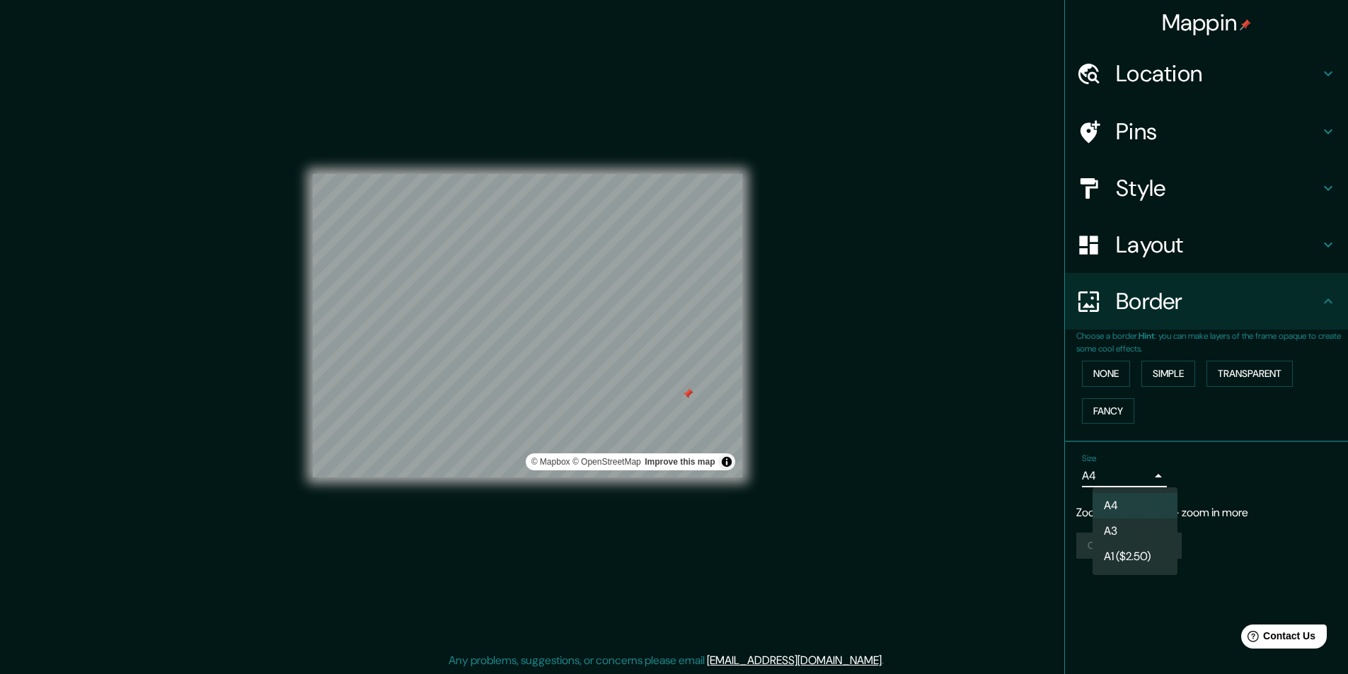
click at [1157, 478] on body "Mappin Location [GEOGRAPHIC_DATA] [GEOGRAPHIC_DATA] [GEOGRAPHIC_DATA] [GEOGRAPH…" at bounding box center [674, 337] width 1348 height 674
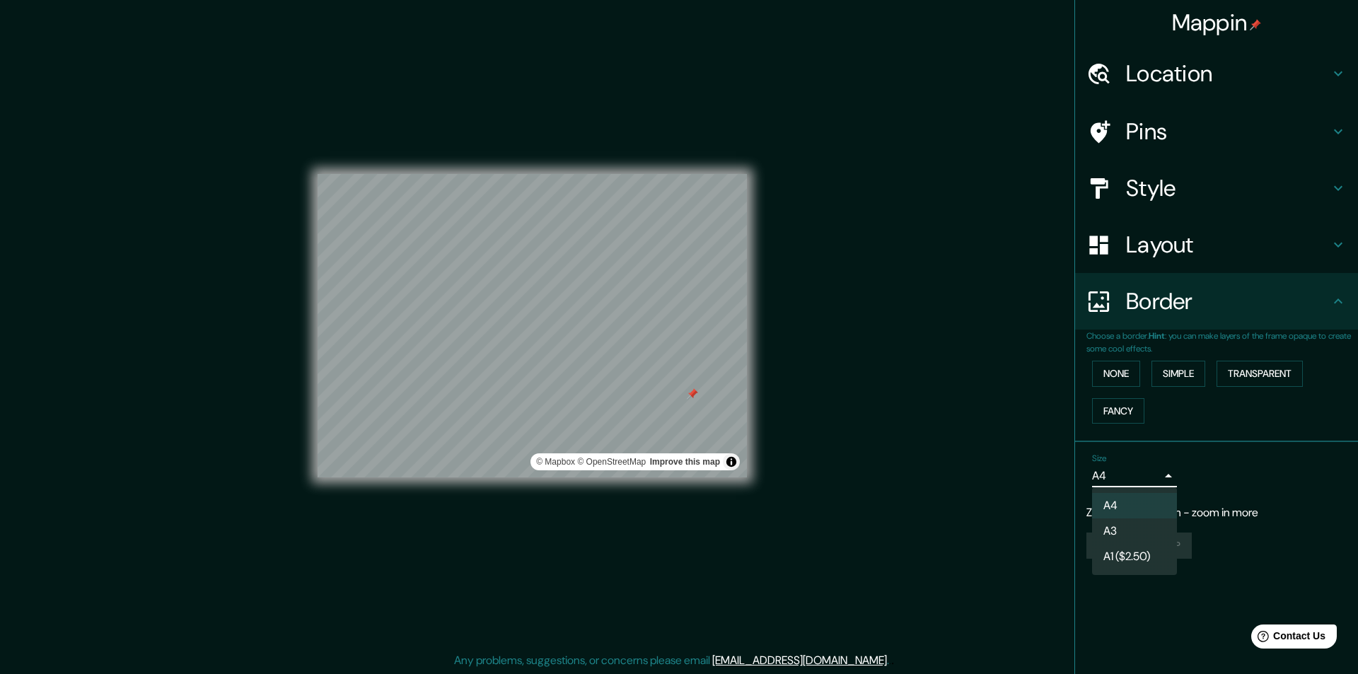
click at [1169, 478] on div at bounding box center [679, 337] width 1358 height 674
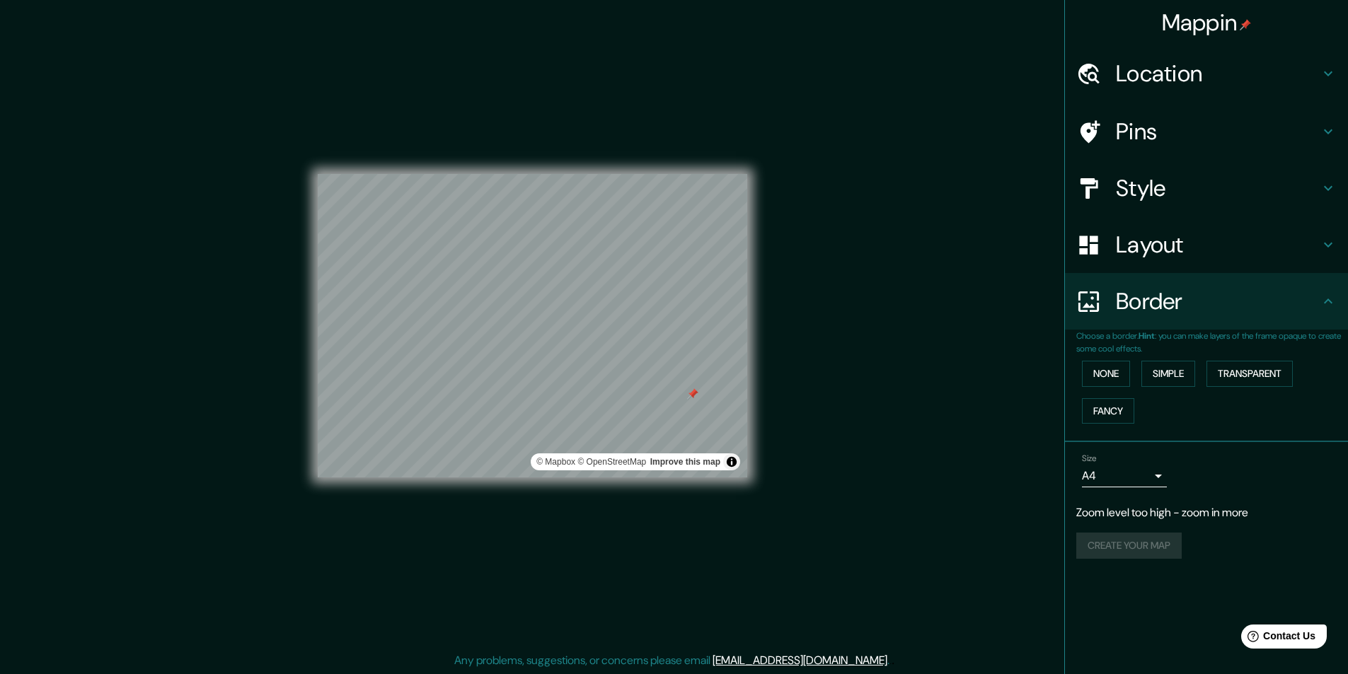
click at [1125, 511] on p "Zoom level too high - zoom in more" at bounding box center [1206, 512] width 260 height 17
click at [1132, 548] on div "Create your map" at bounding box center [1206, 546] width 260 height 26
click at [1132, 521] on button "Create your map" at bounding box center [1128, 517] width 105 height 26
click at [1108, 512] on button "Create your map" at bounding box center [1128, 517] width 105 height 26
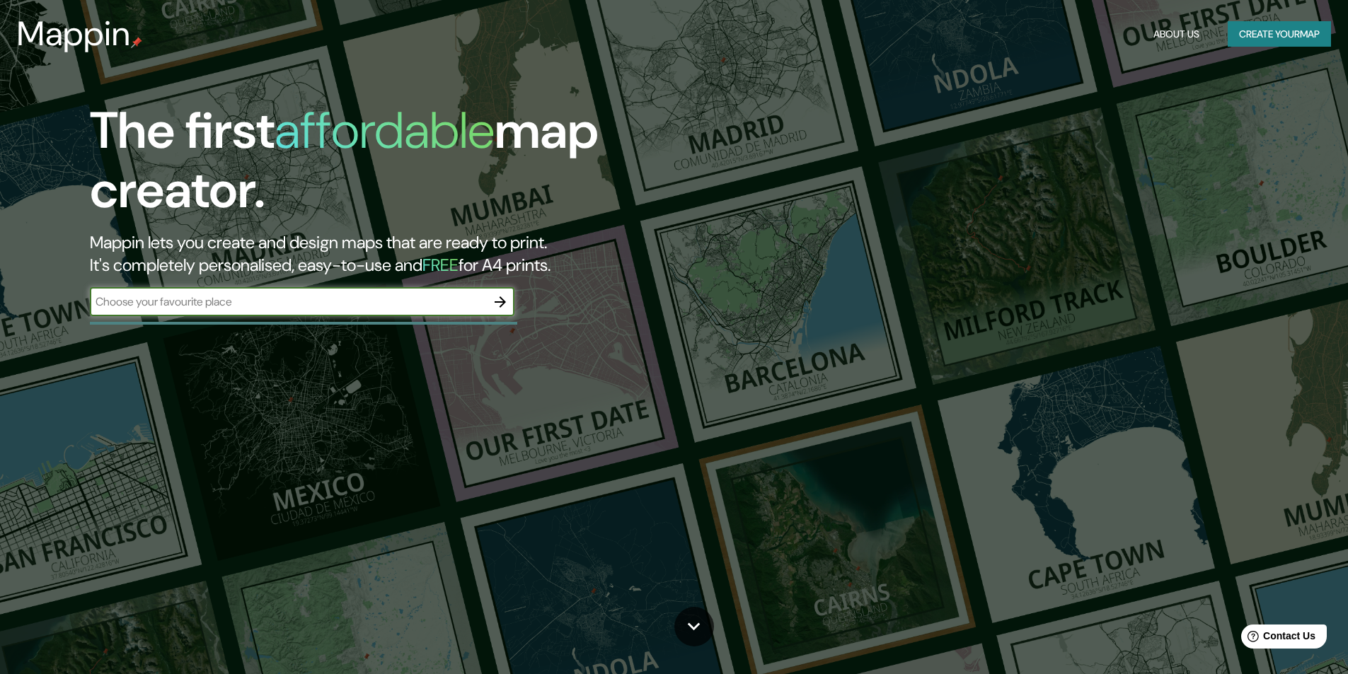
click at [1277, 35] on button "Create your map" at bounding box center [1278, 34] width 103 height 26
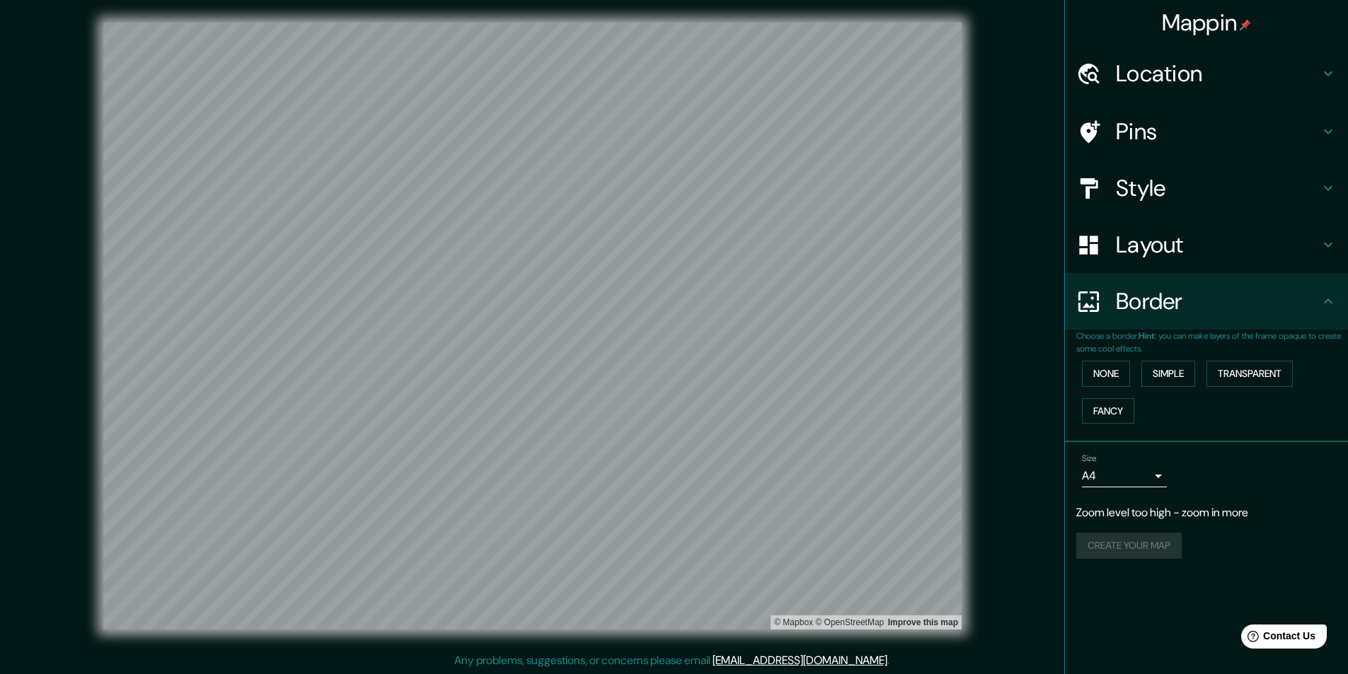
click at [1178, 180] on h4 "Style" at bounding box center [1218, 188] width 204 height 28
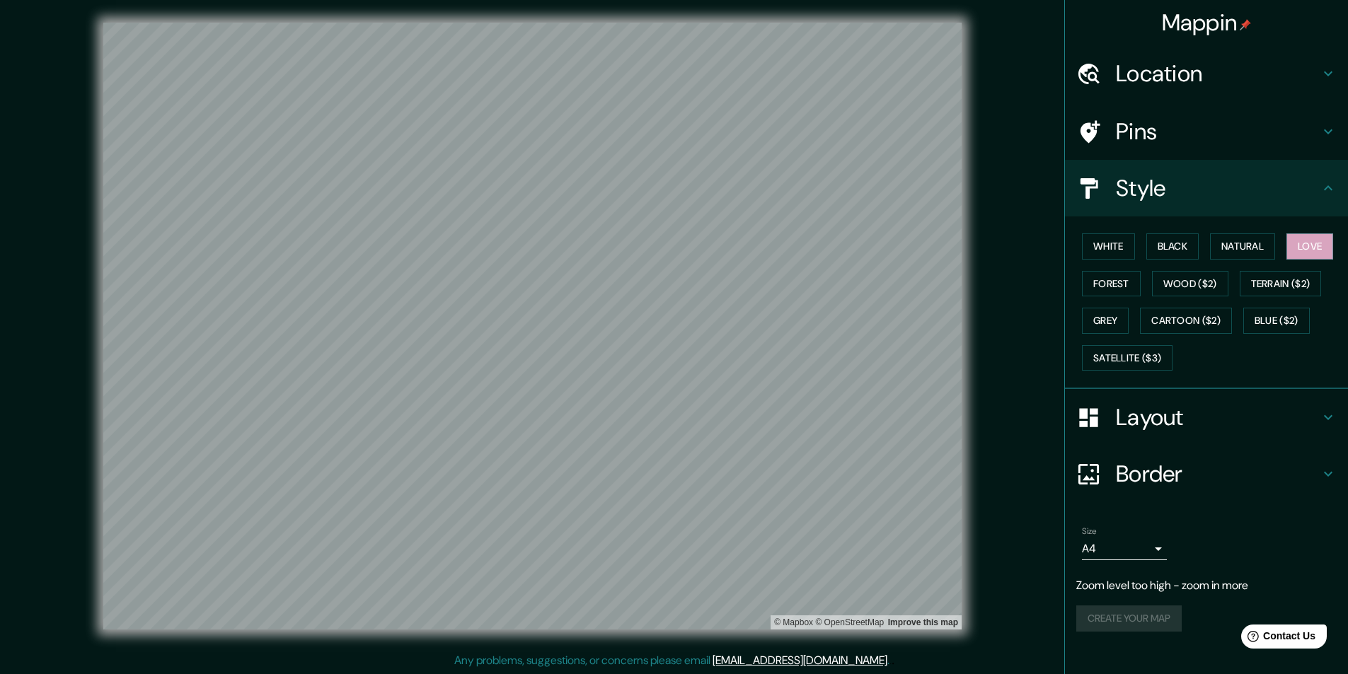
click at [1198, 403] on div "Layout" at bounding box center [1206, 417] width 283 height 57
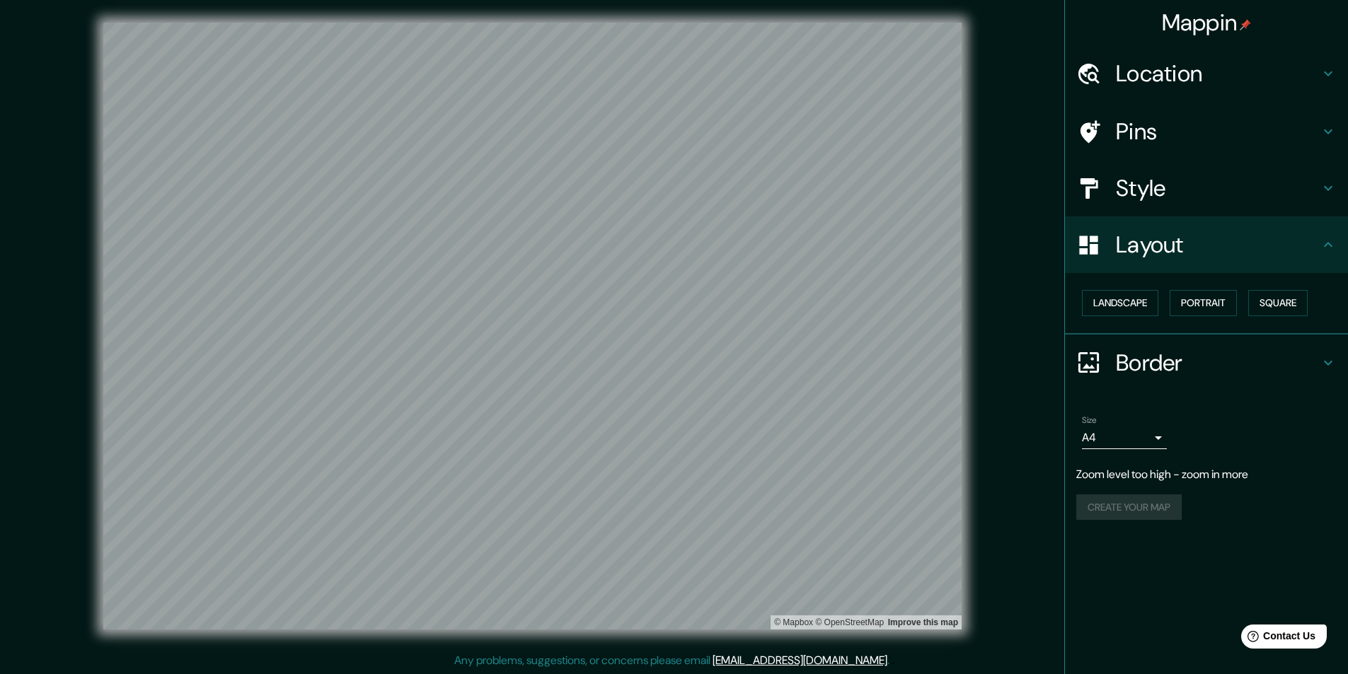
click at [1128, 74] on h4 "Location" at bounding box center [1218, 73] width 204 height 28
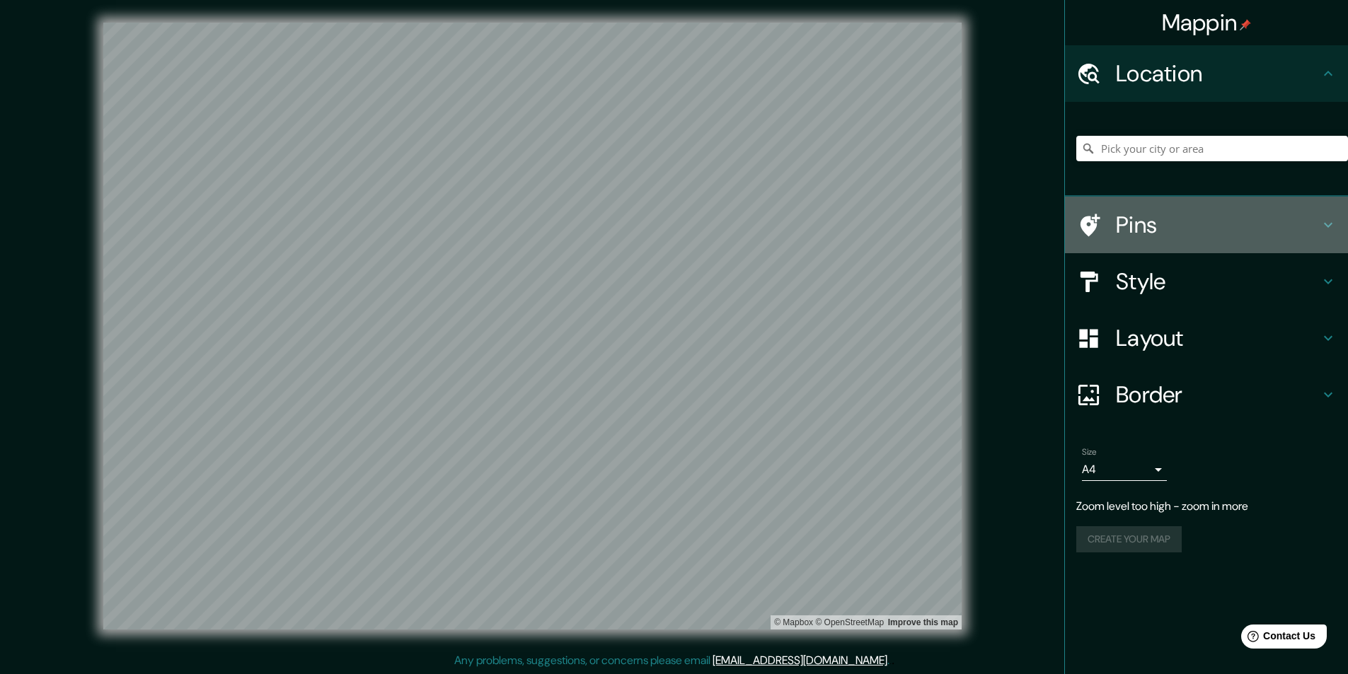
click at [1162, 216] on h4 "Pins" at bounding box center [1218, 225] width 204 height 28
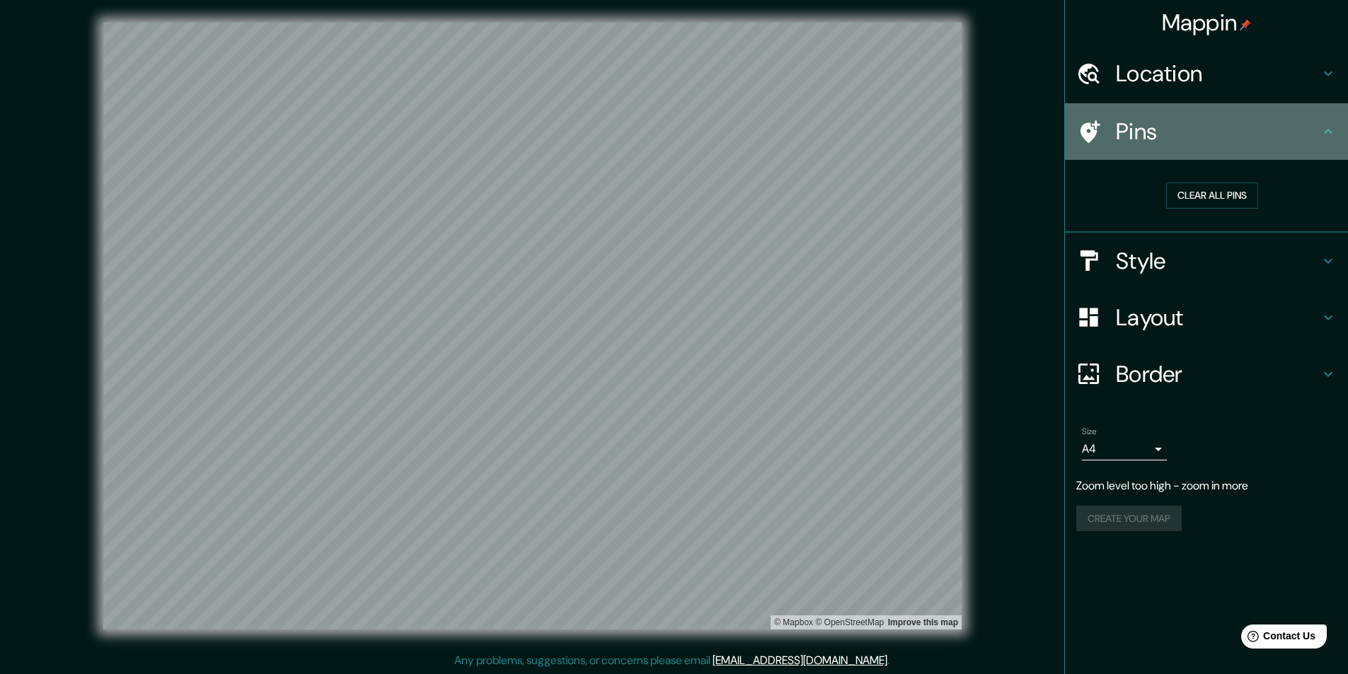
click at [1157, 139] on h4 "Pins" at bounding box center [1218, 131] width 204 height 28
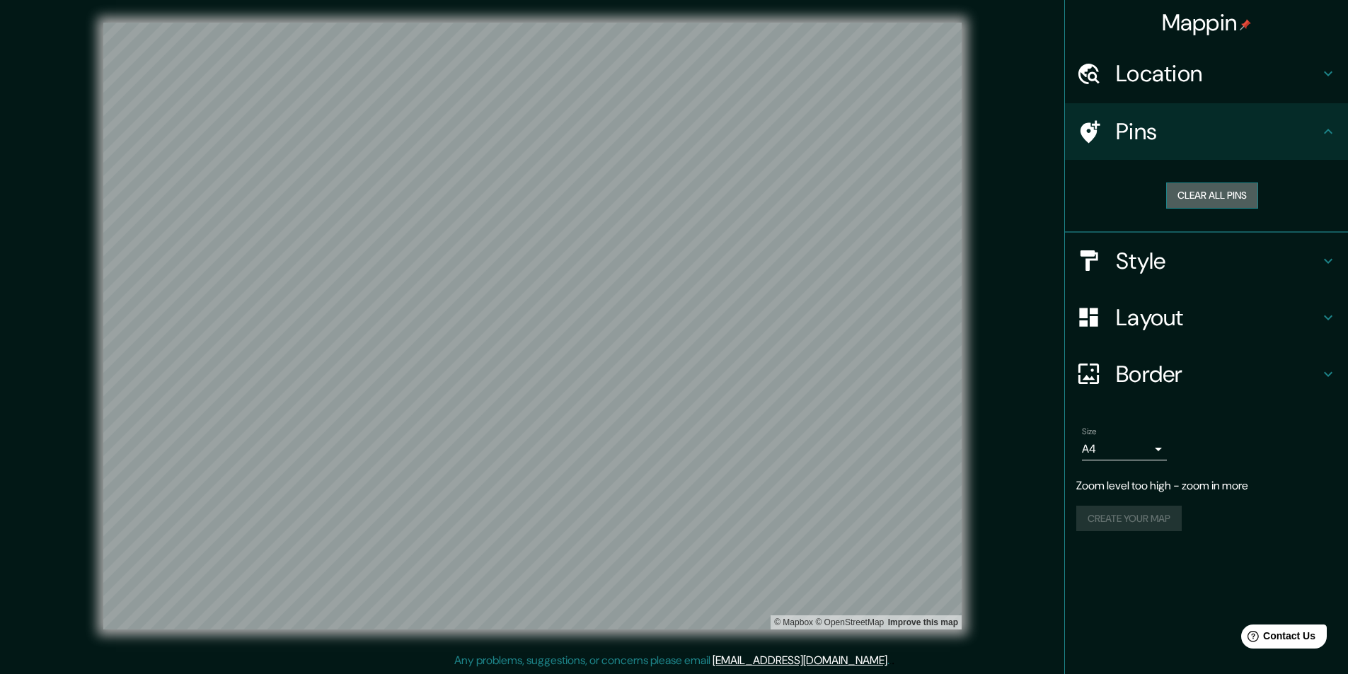
click at [1210, 195] on button "Clear all pins" at bounding box center [1212, 196] width 92 height 26
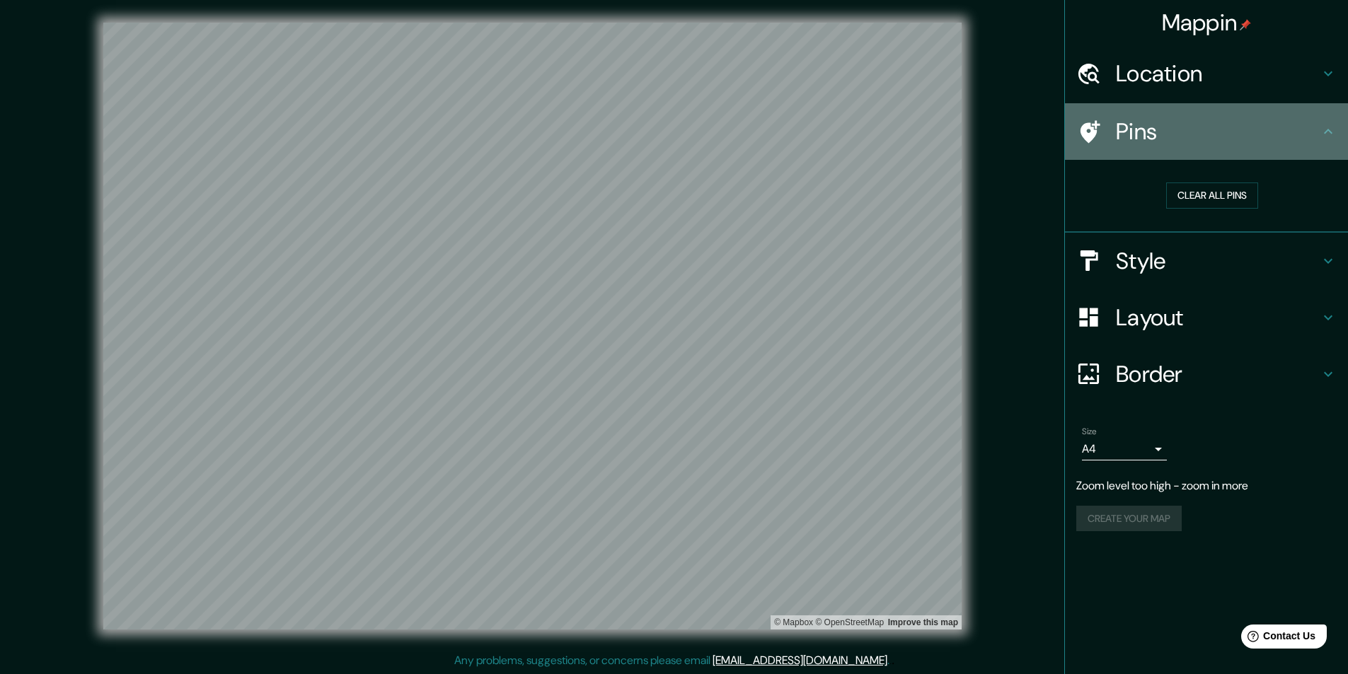
click at [1093, 132] on icon at bounding box center [1090, 131] width 20 height 23
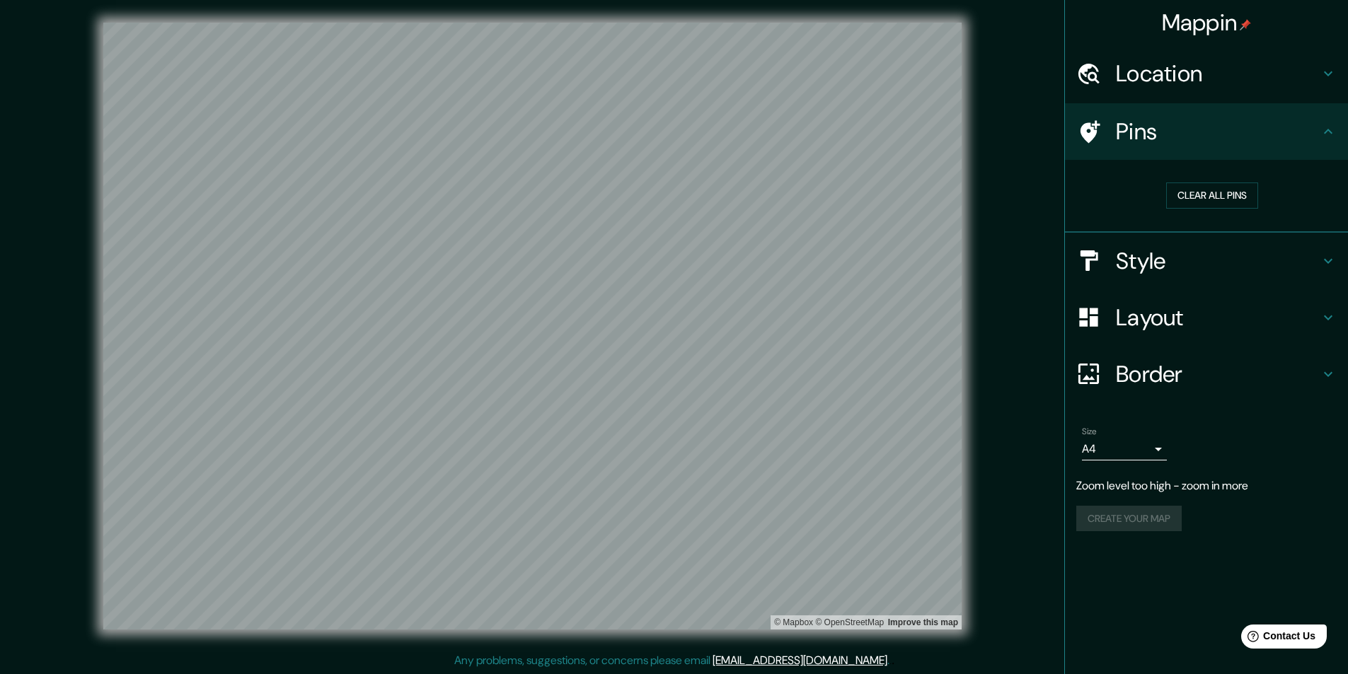
drag, startPoint x: 1123, startPoint y: 110, endPoint x: 1140, endPoint y: 115, distance: 18.4
click at [1140, 115] on div "Pins" at bounding box center [1206, 131] width 283 height 57
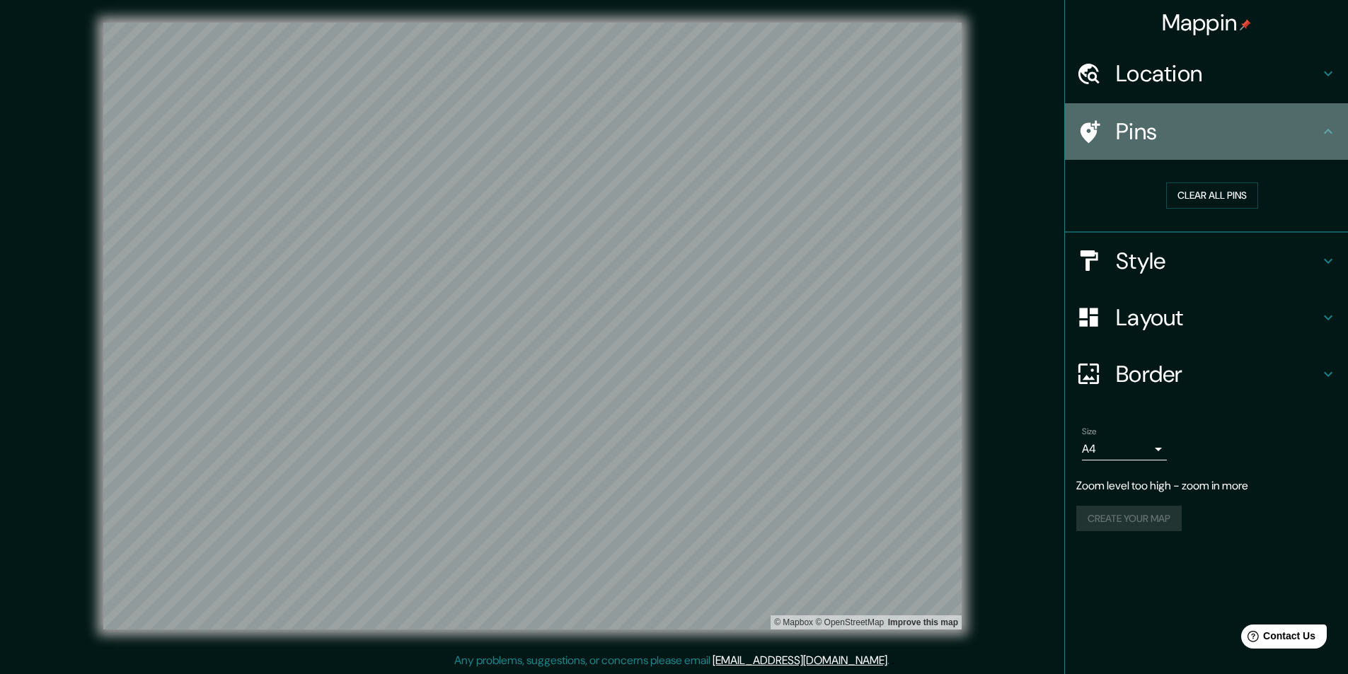
click at [1318, 131] on h4 "Pins" at bounding box center [1218, 131] width 204 height 28
click at [1328, 125] on icon at bounding box center [1327, 131] width 17 height 17
click at [1084, 128] on icon at bounding box center [1090, 131] width 20 height 23
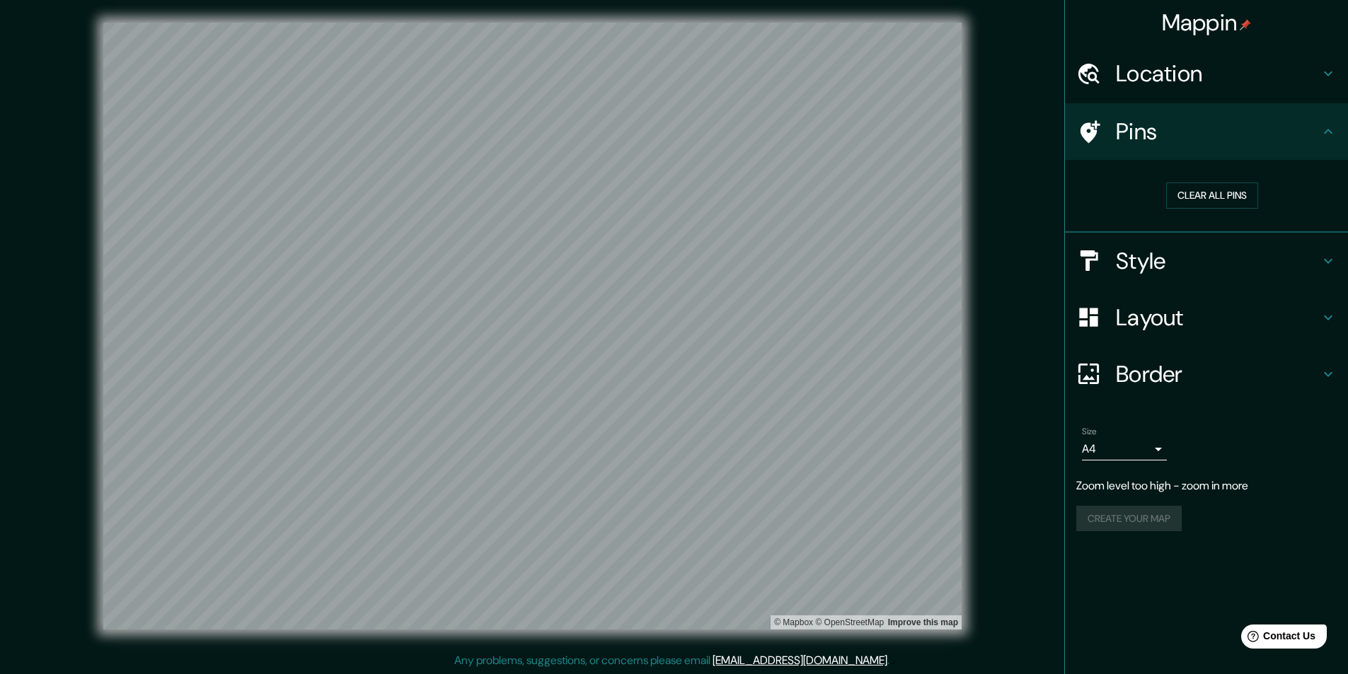
click at [1084, 128] on icon at bounding box center [1090, 131] width 20 height 23
click at [1247, 199] on button "Clear all pins" at bounding box center [1212, 196] width 92 height 26
click at [1205, 191] on button "Clear all pins" at bounding box center [1212, 196] width 92 height 26
click at [1153, 451] on body "Mappin Location Pins Clear all pins Style Layout Border Choose a border. Hint :…" at bounding box center [674, 337] width 1348 height 674
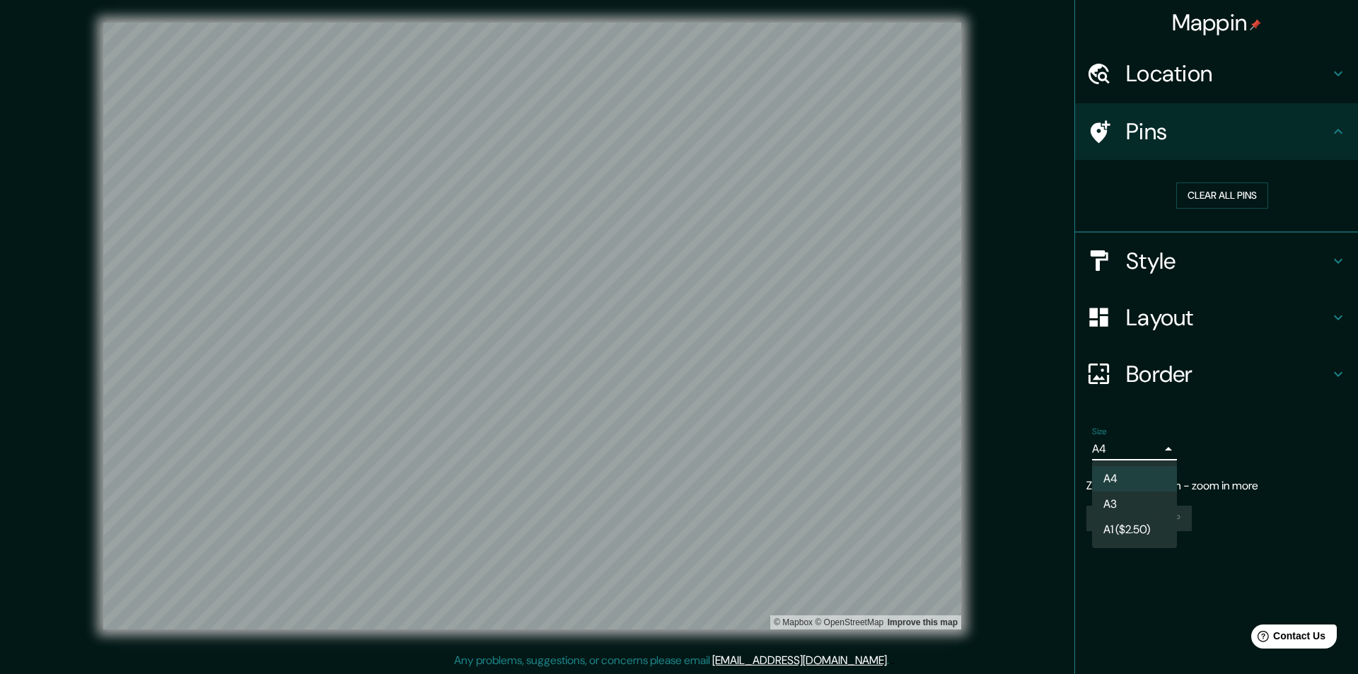
click at [1168, 456] on div at bounding box center [679, 337] width 1358 height 674
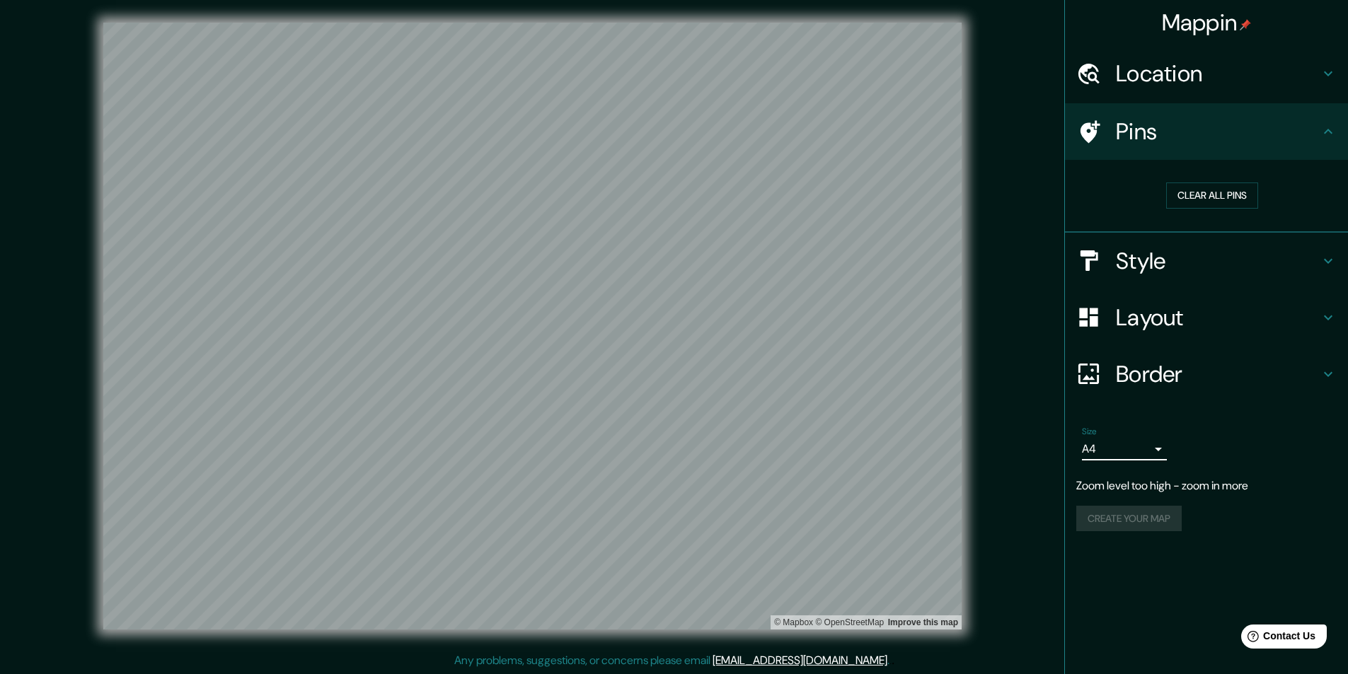
click at [1333, 135] on icon at bounding box center [1327, 131] width 17 height 17
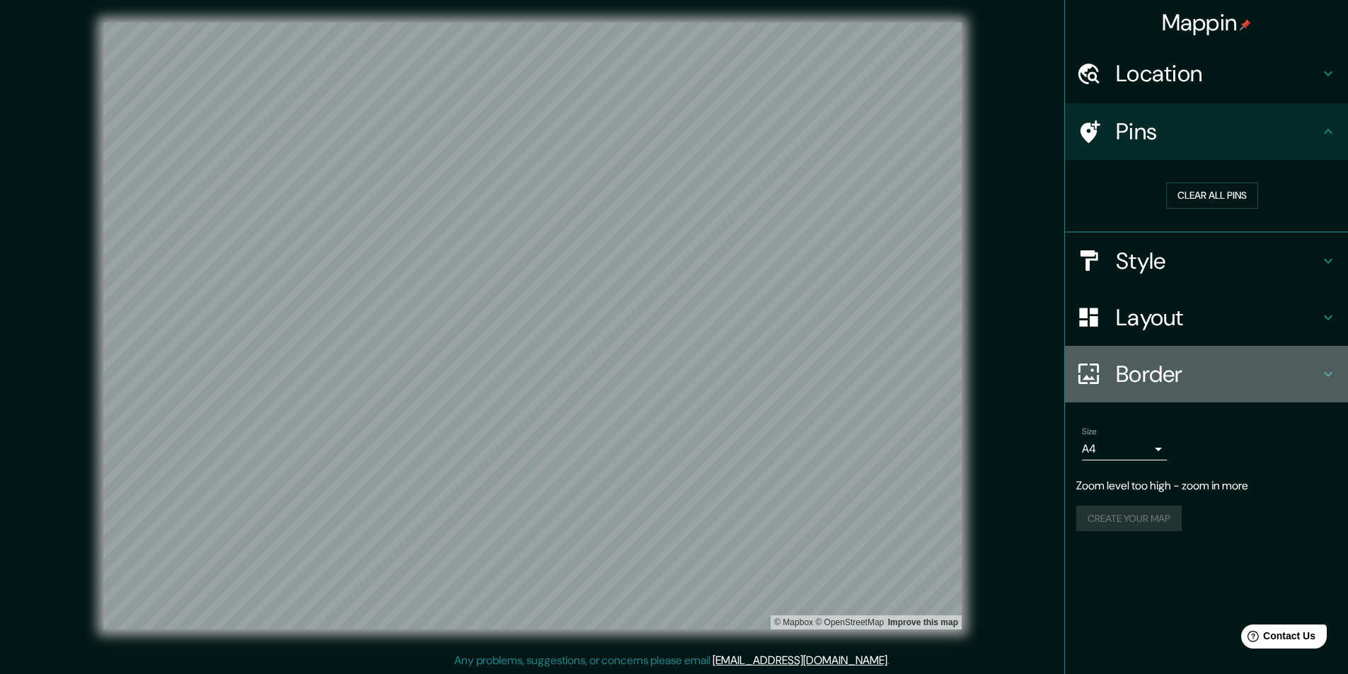
click at [1332, 364] on div "Border" at bounding box center [1206, 374] width 283 height 57
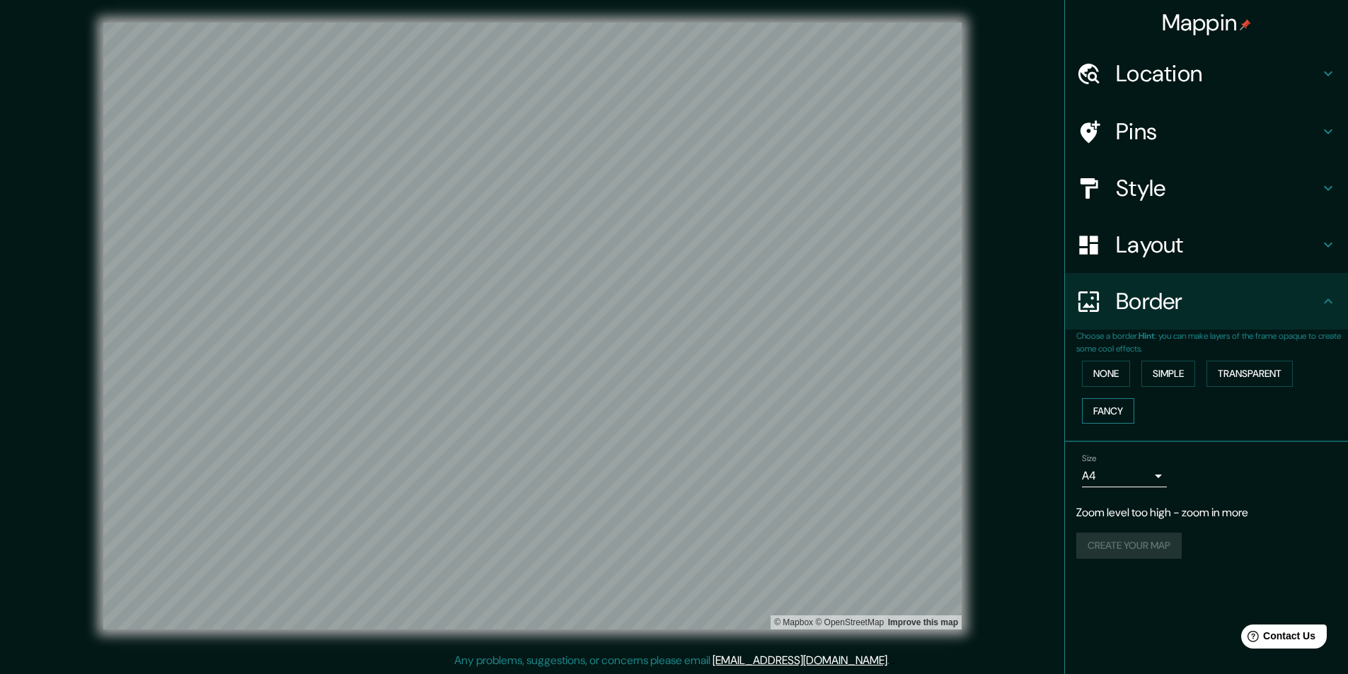
click at [1097, 403] on button "Fancy" at bounding box center [1108, 411] width 52 height 26
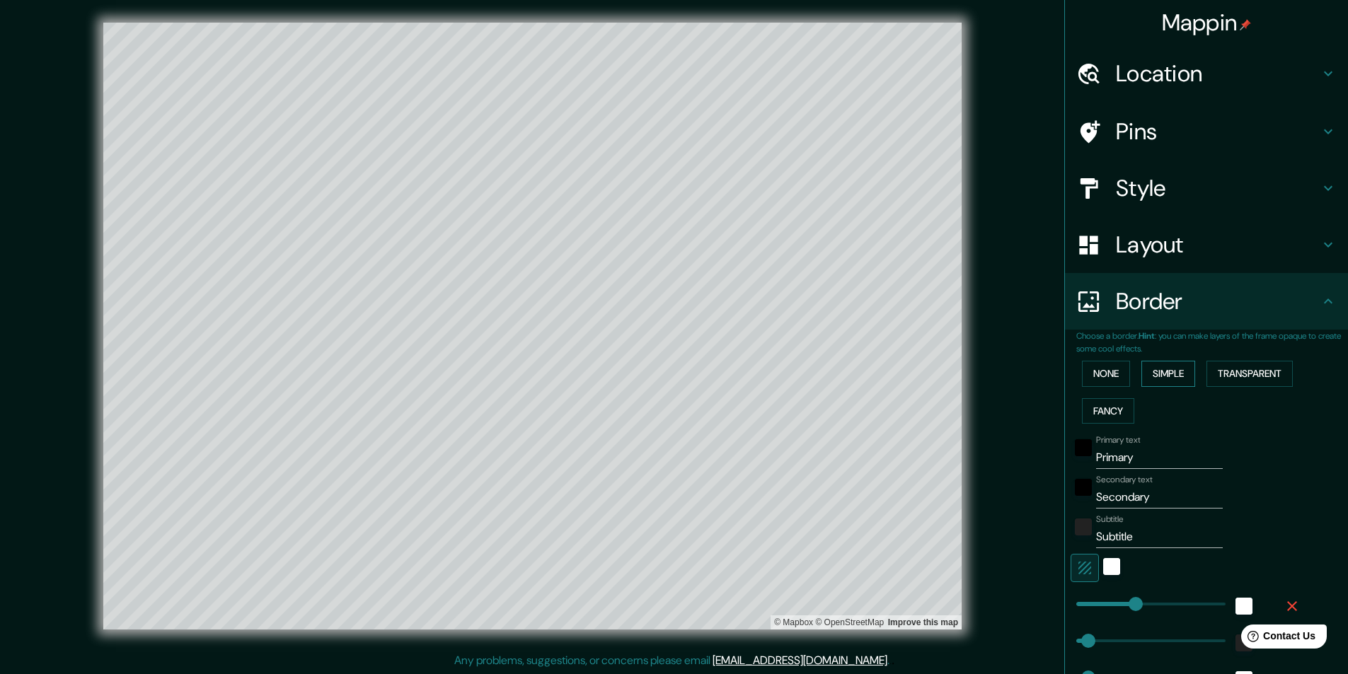
click at [1147, 371] on button "Simple" at bounding box center [1168, 374] width 54 height 26
click at [1247, 376] on button "Transparent" at bounding box center [1249, 374] width 86 height 26
click at [1106, 366] on button "None" at bounding box center [1106, 374] width 48 height 26
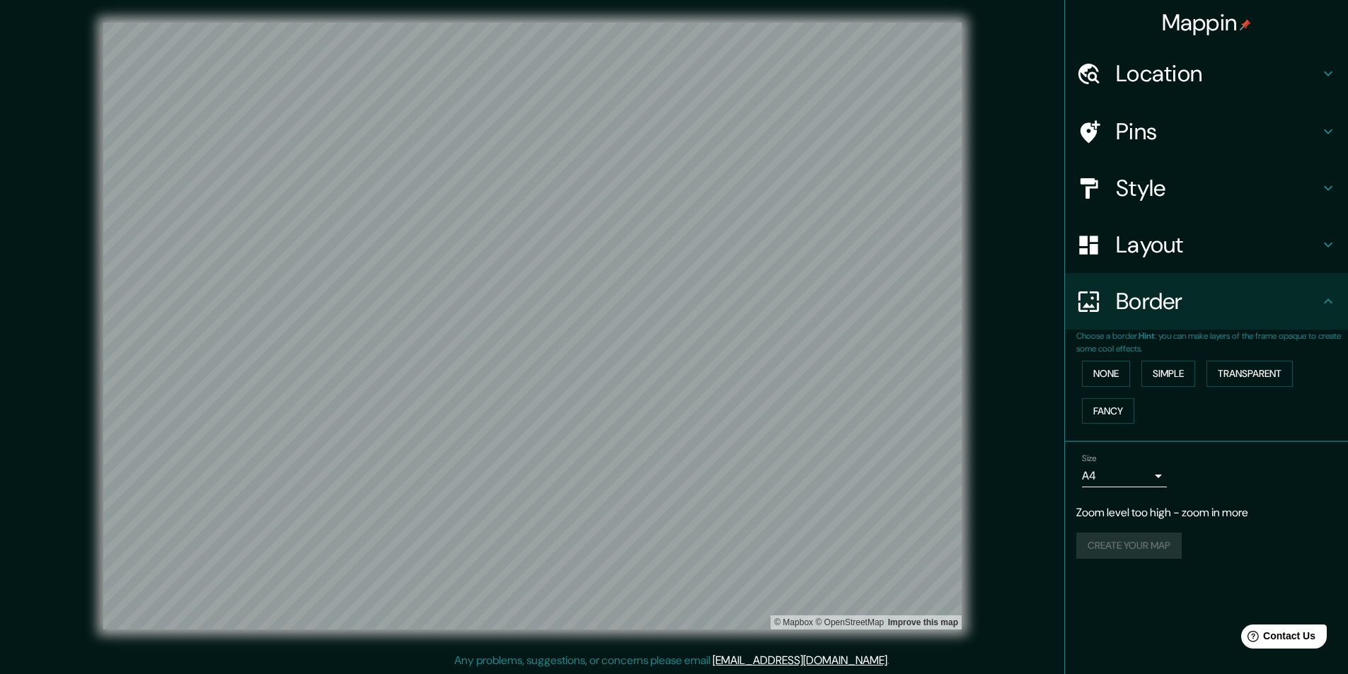
click at [1116, 315] on h4 "Border" at bounding box center [1218, 301] width 204 height 28
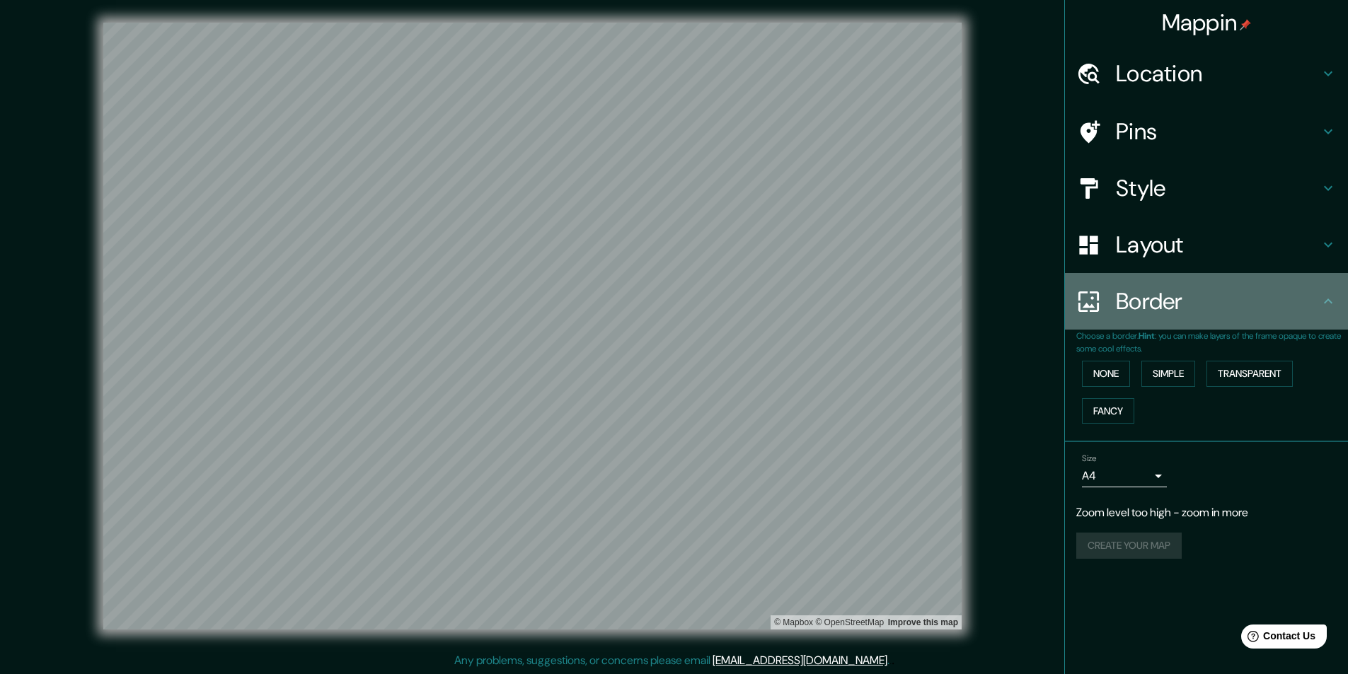
click at [1325, 301] on icon at bounding box center [1327, 301] width 17 height 17
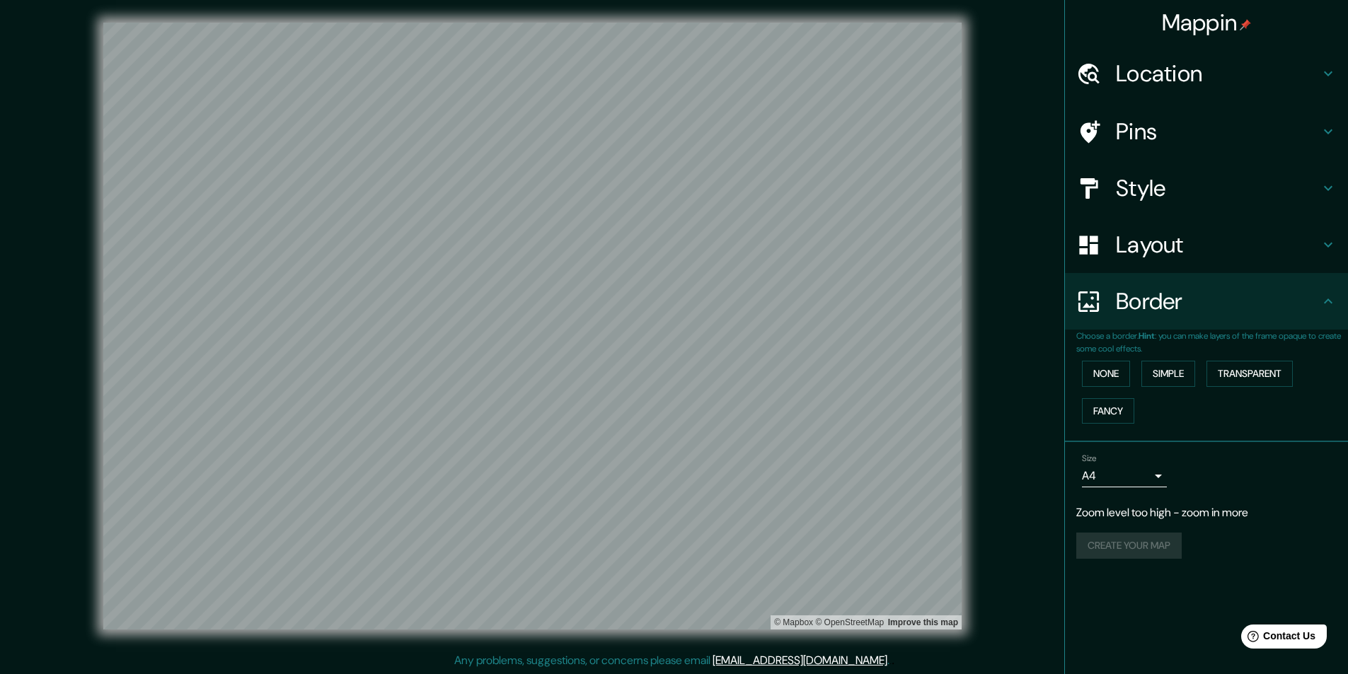
click at [1212, 28] on h4 "Mappin" at bounding box center [1207, 22] width 90 height 28
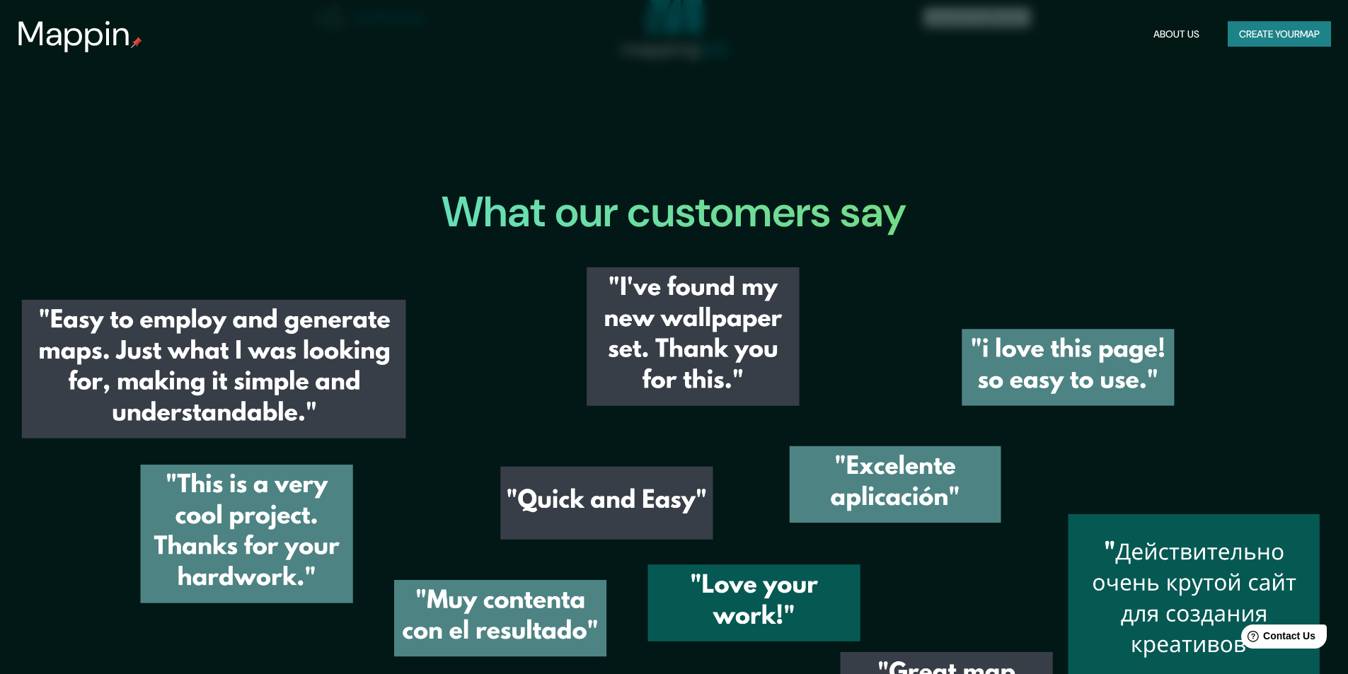
scroll to position [2130, 0]
